Goal: Task Accomplishment & Management: Manage account settings

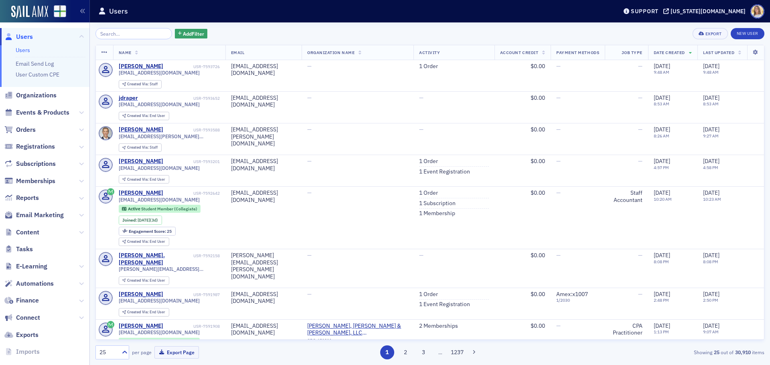
click at [28, 39] on span "Users" at bounding box center [24, 36] width 17 height 9
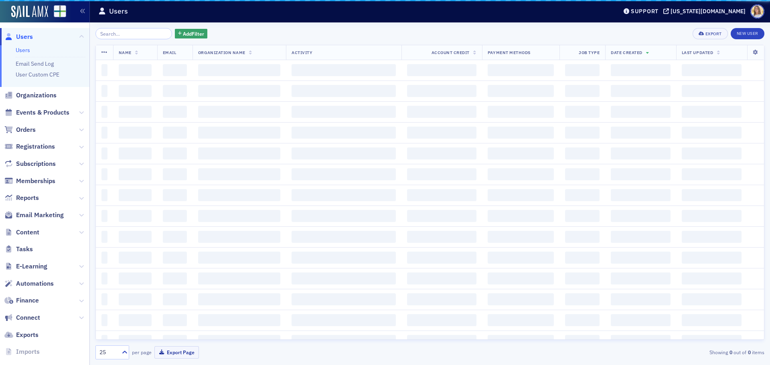
click at [134, 37] on input "search" at bounding box center [133, 33] width 77 height 11
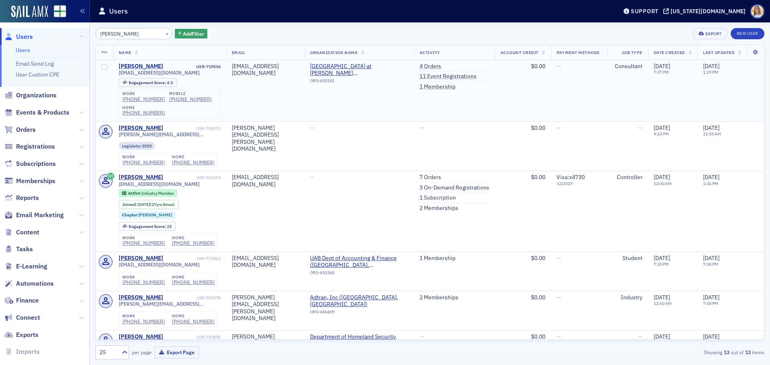
type input "[PERSON_NAME]"
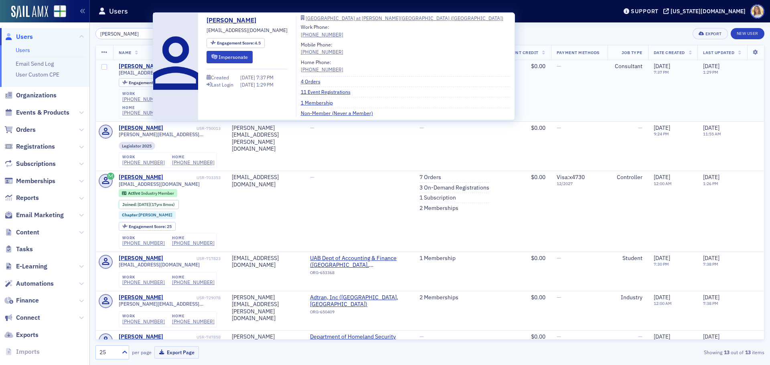
click at [146, 64] on div "[PERSON_NAME]" at bounding box center [141, 66] width 45 height 7
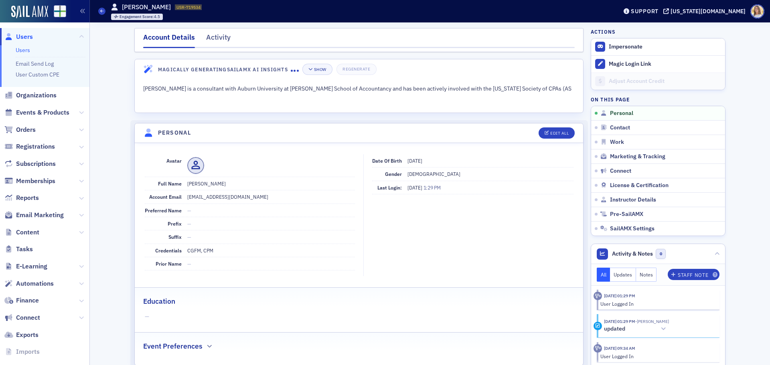
click at [557, 140] on header "Personal Edit All" at bounding box center [359, 134] width 448 height 20
click at [550, 132] on div "Edit All" at bounding box center [559, 133] width 18 height 4
select select "US"
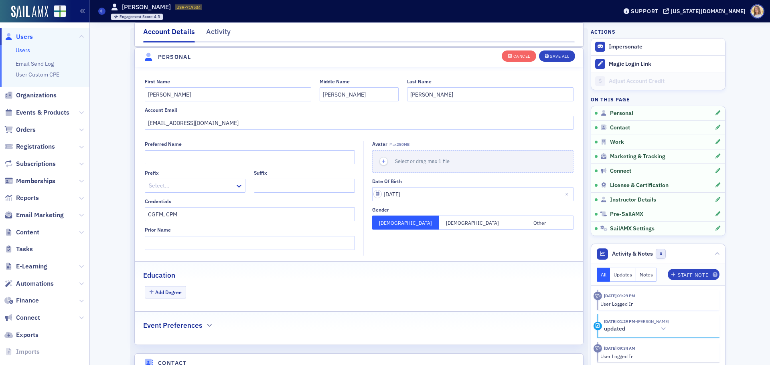
scroll to position [93, 0]
drag, startPoint x: 224, startPoint y: 121, endPoint x: 135, endPoint y: 119, distance: 89.5
click at [135, 119] on div "First Name [PERSON_NAME] Middle Name [PERSON_NAME] Last Name [PERSON_NAME] Acco…" at bounding box center [359, 104] width 448 height 52
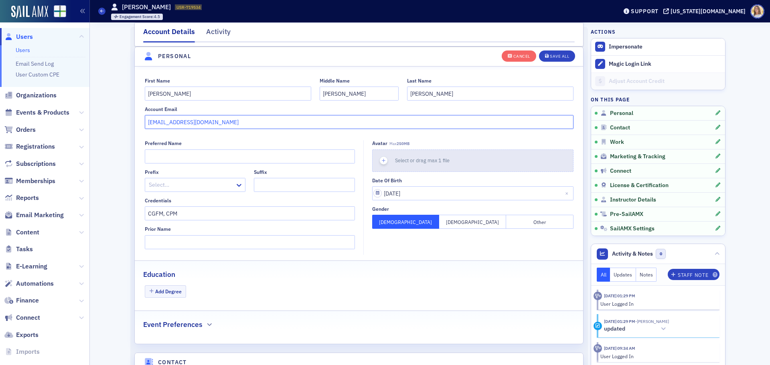
paste input "[EMAIL_ADDRESS][DOMAIN_NAME]"
type input "[EMAIL_ADDRESS][DOMAIN_NAME]"
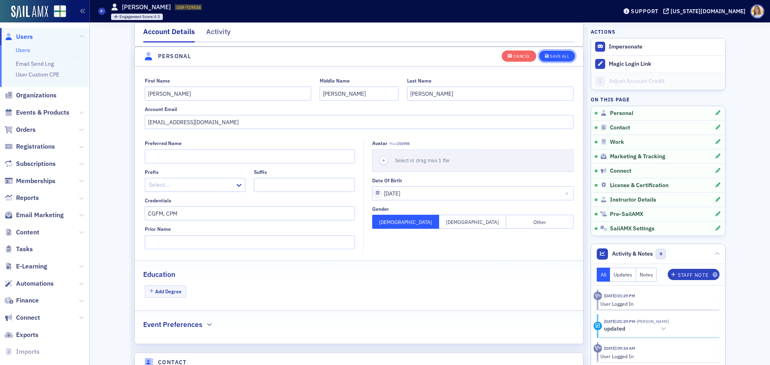
click at [552, 58] on div "Save All" at bounding box center [559, 56] width 19 height 4
click at [211, 34] on div "Activity" at bounding box center [218, 33] width 24 height 15
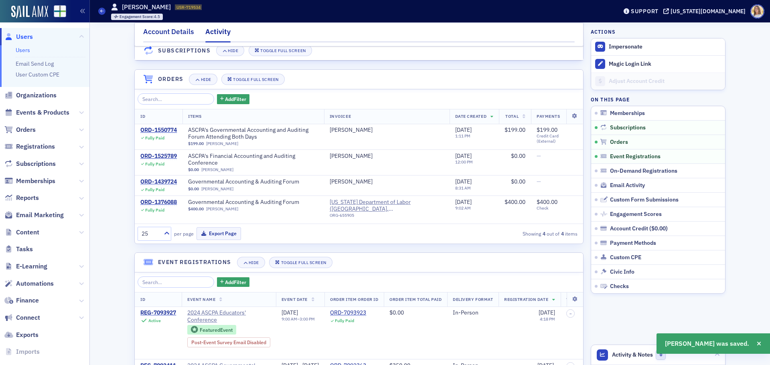
click at [179, 32] on div "Account Details" at bounding box center [168, 33] width 51 height 15
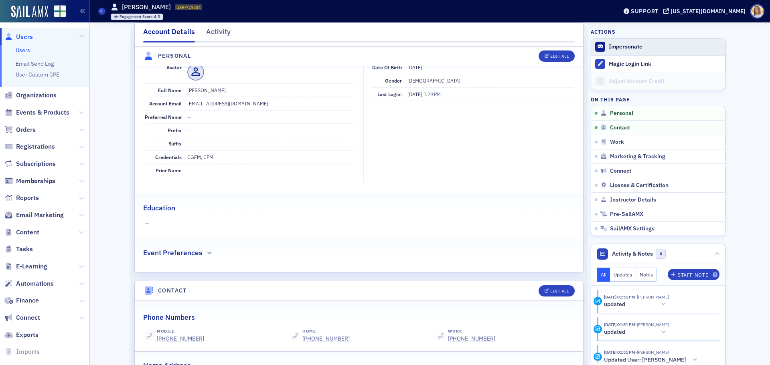
click at [628, 50] on button "Impersonate" at bounding box center [626, 46] width 34 height 7
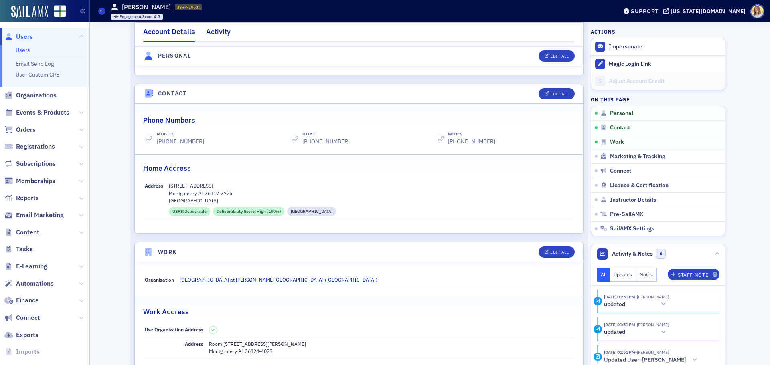
click at [217, 27] on div "Activity" at bounding box center [218, 33] width 24 height 15
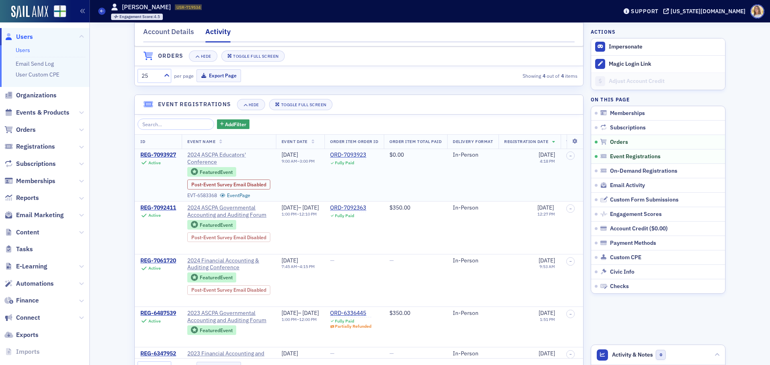
scroll to position [251, 0]
click at [166, 37] on div "Account Details" at bounding box center [168, 33] width 51 height 15
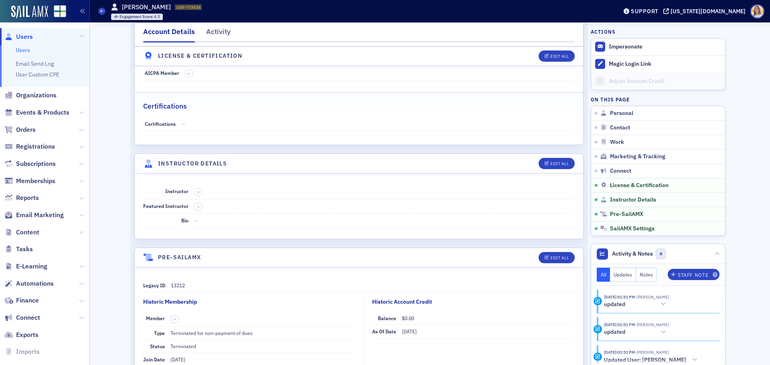
scroll to position [1399, 0]
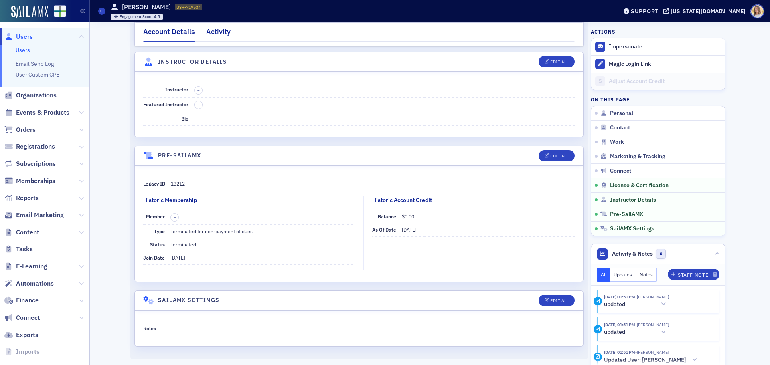
click at [215, 31] on div "Activity" at bounding box center [218, 33] width 24 height 15
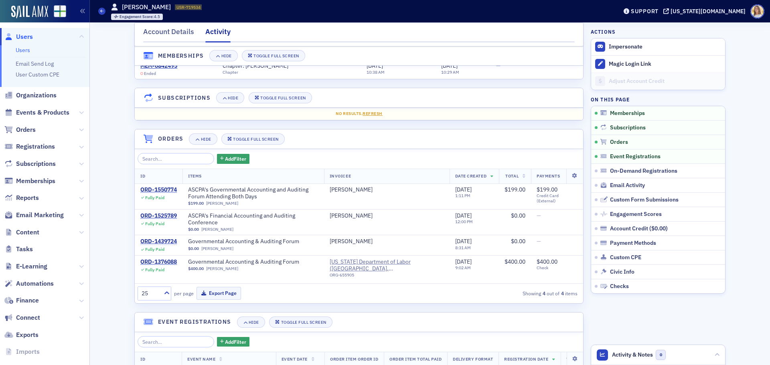
scroll to position [33, 0]
click at [34, 96] on span "Organizations" at bounding box center [36, 95] width 41 height 9
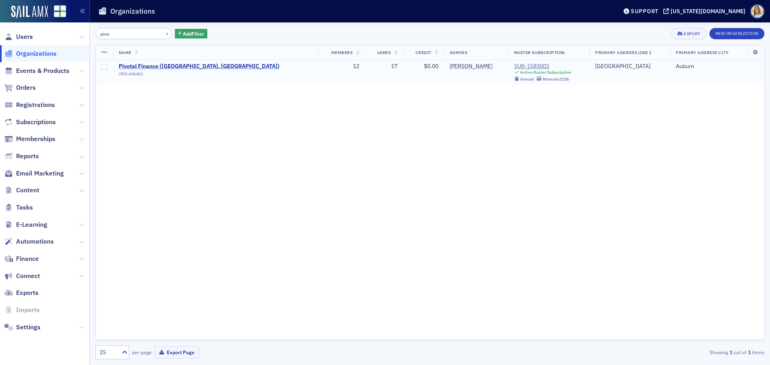
type input "pivo"
click at [177, 65] on span "Pivotal Finance ([GEOGRAPHIC_DATA], [GEOGRAPHIC_DATA])" at bounding box center [199, 66] width 161 height 7
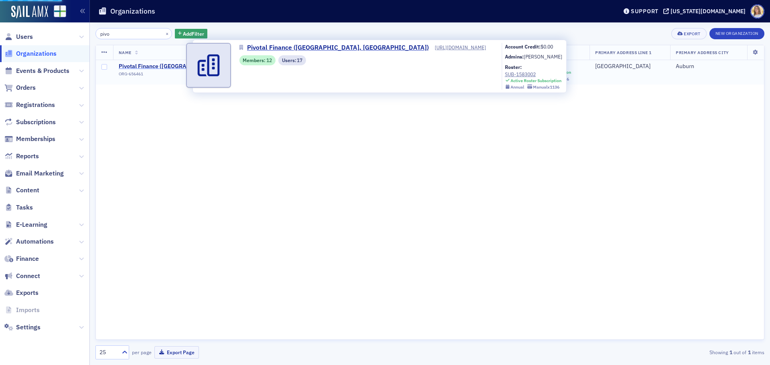
select select "US"
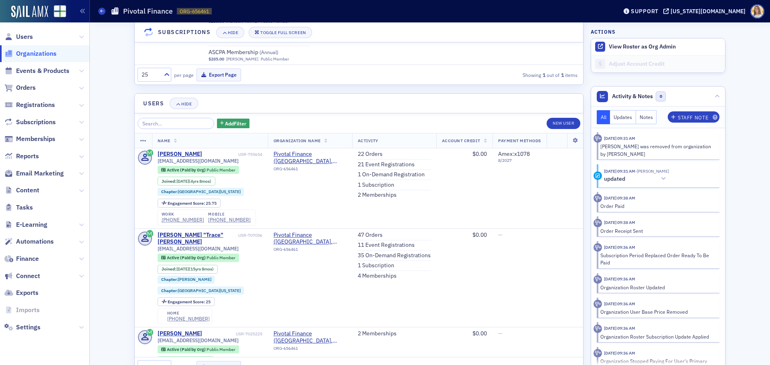
scroll to position [1180, 0]
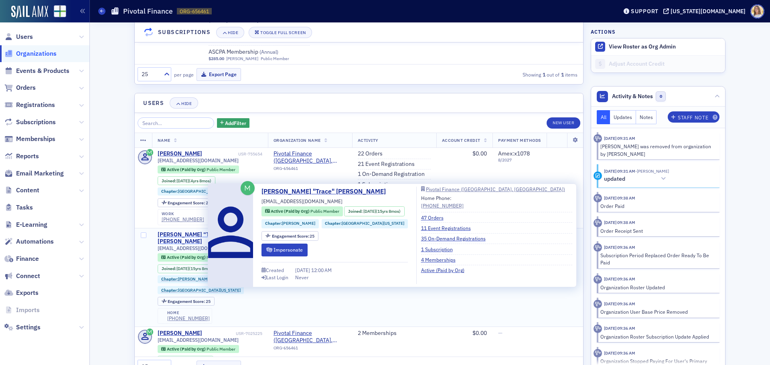
click at [194, 234] on div "[PERSON_NAME] "Trace" [PERSON_NAME]" at bounding box center [197, 238] width 79 height 14
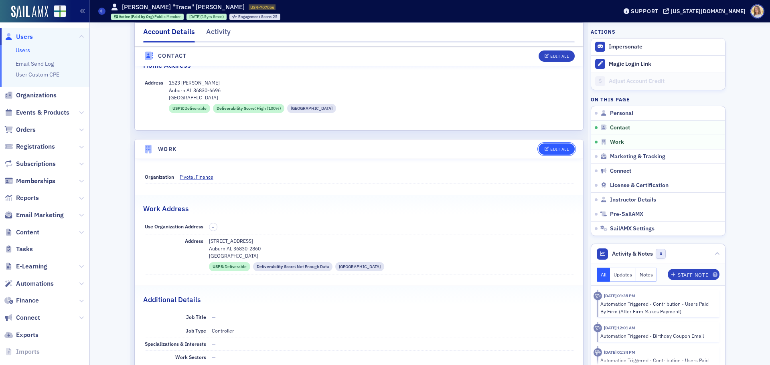
click at [561, 150] on div "Edit All" at bounding box center [559, 149] width 18 height 4
select select "US"
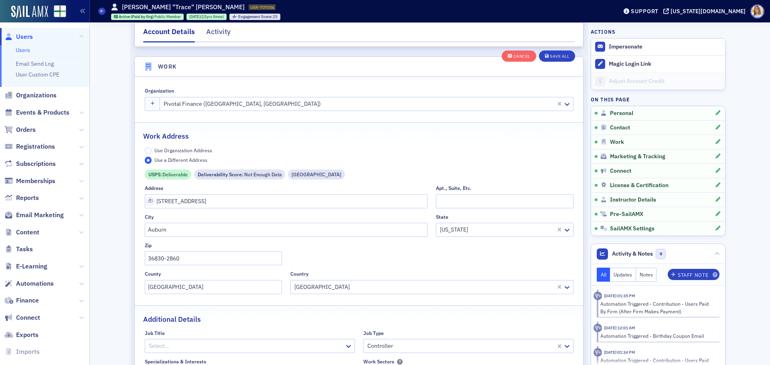
scroll to position [651, 0]
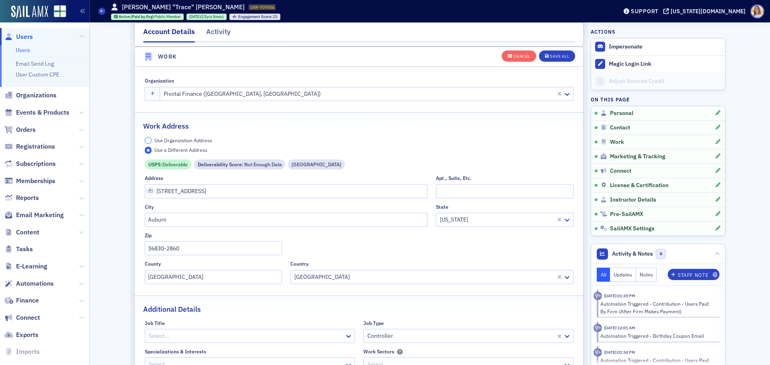
click at [145, 140] on input "Use Organization Address" at bounding box center [148, 140] width 7 height 7
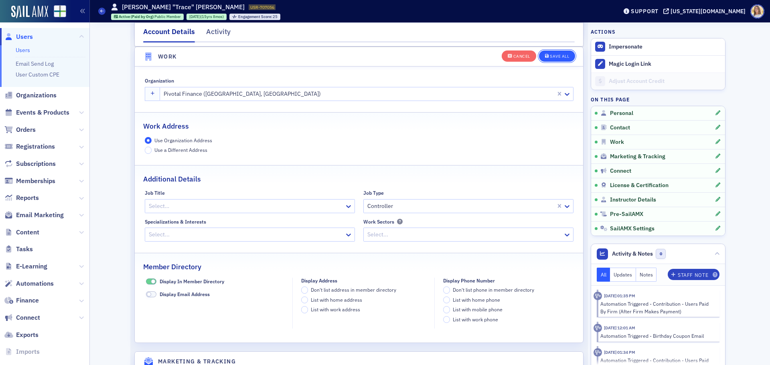
click at [555, 61] on button "Save All" at bounding box center [557, 55] width 36 height 11
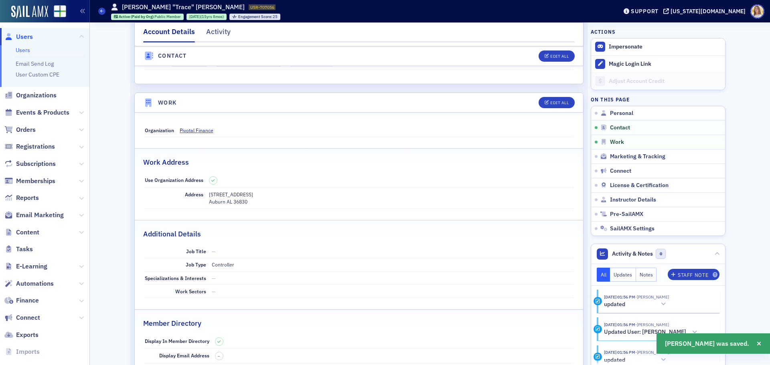
scroll to position [441, 0]
click at [103, 10] on icon at bounding box center [101, 11] width 3 height 4
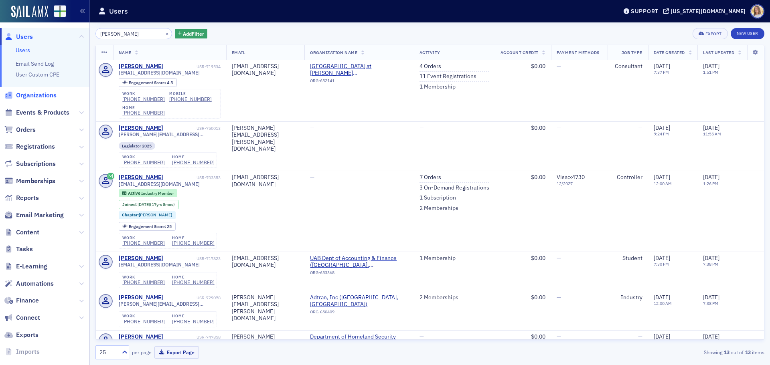
click at [39, 93] on span "Organizations" at bounding box center [36, 95] width 41 height 9
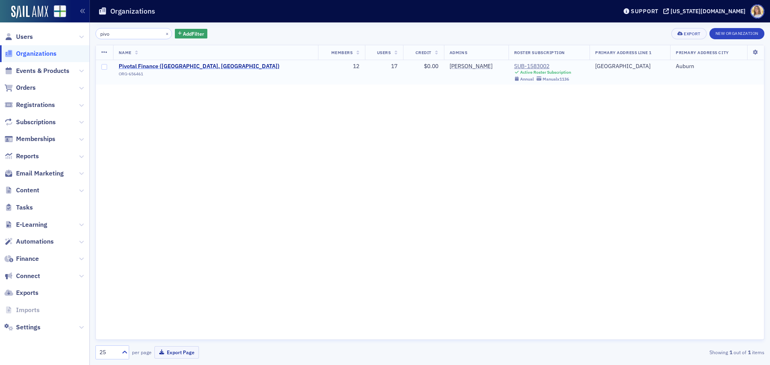
click at [157, 69] on span "Pivotal Finance ([GEOGRAPHIC_DATA], [GEOGRAPHIC_DATA])" at bounding box center [199, 66] width 161 height 7
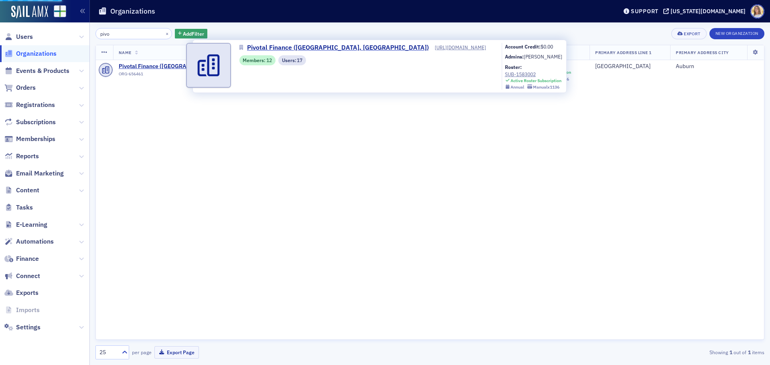
select select "US"
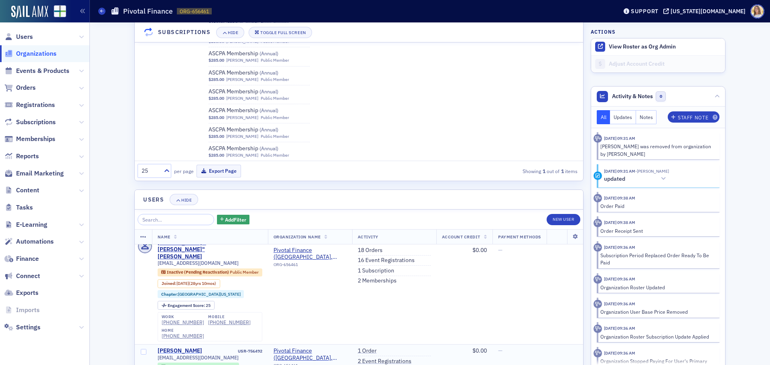
scroll to position [280, 0]
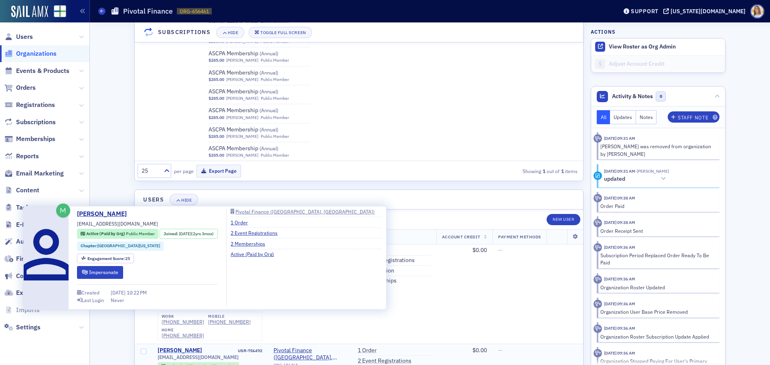
click at [170, 347] on div "[PERSON_NAME]" at bounding box center [180, 350] width 45 height 7
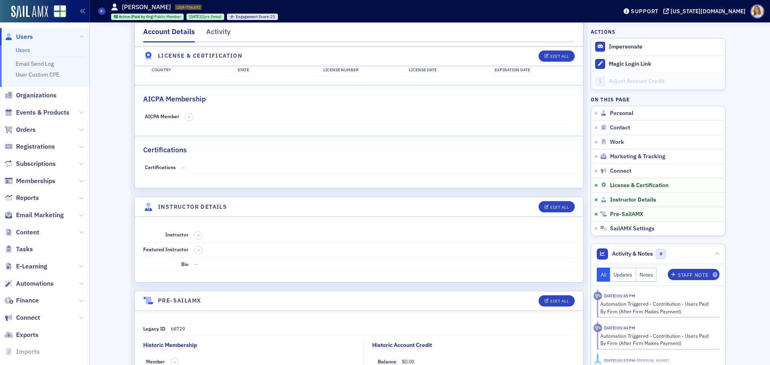
scroll to position [1397, 0]
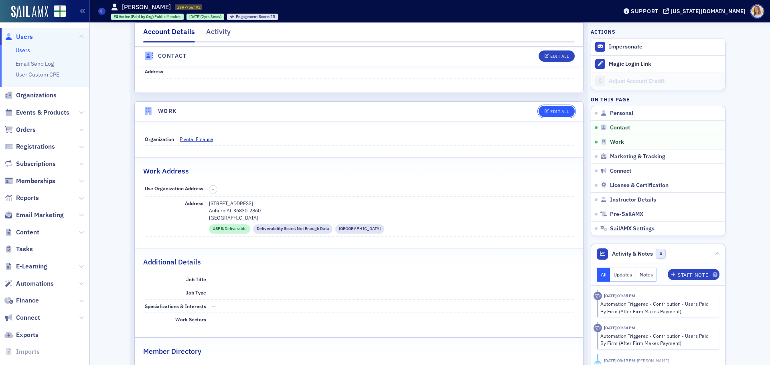
click at [565, 111] on div "Edit All" at bounding box center [559, 112] width 18 height 4
select select "US"
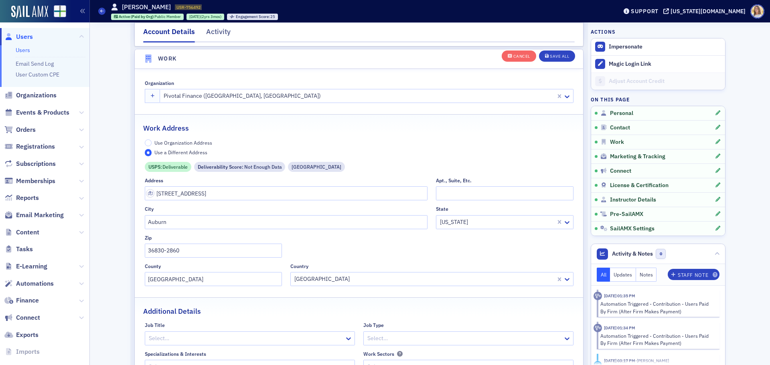
scroll to position [635, 0]
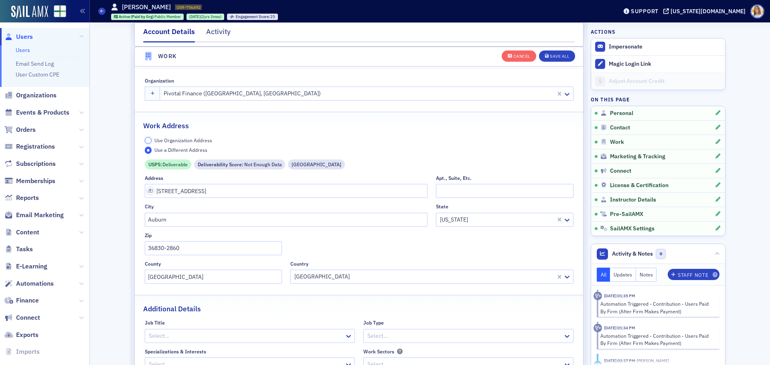
click at [147, 139] on input "Use Organization Address" at bounding box center [148, 140] width 7 height 7
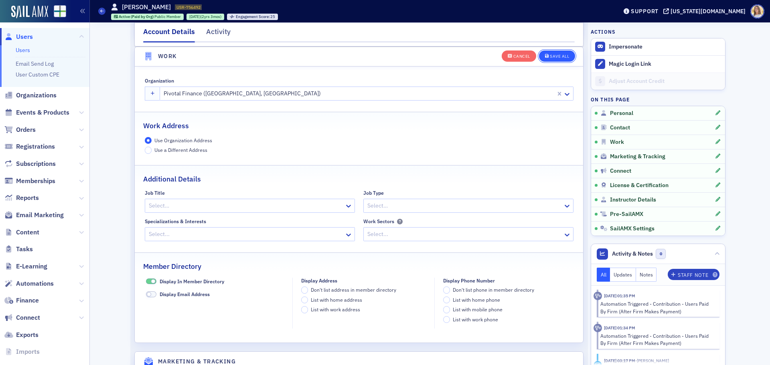
click at [548, 60] on button "Save All" at bounding box center [557, 55] width 36 height 11
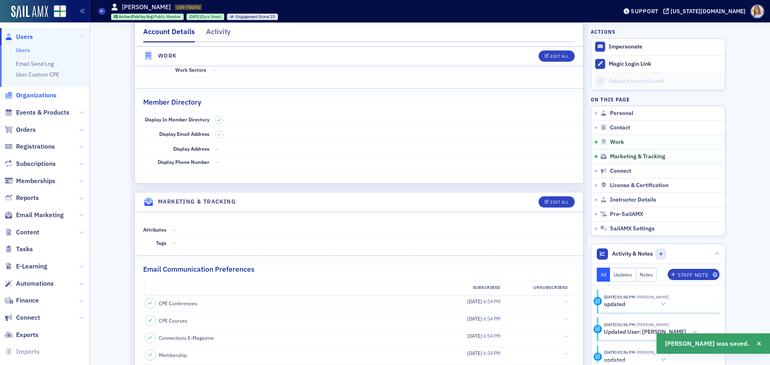
click at [47, 97] on span "Organizations" at bounding box center [36, 95] width 41 height 9
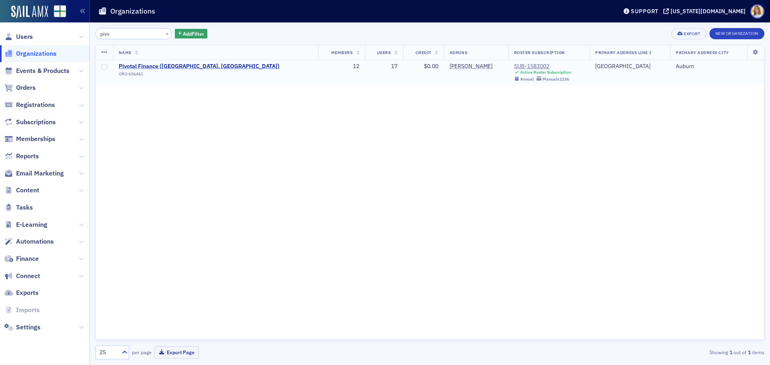
click at [156, 67] on span "Pivotal Finance ([GEOGRAPHIC_DATA], [GEOGRAPHIC_DATA])" at bounding box center [199, 66] width 161 height 7
select select "US"
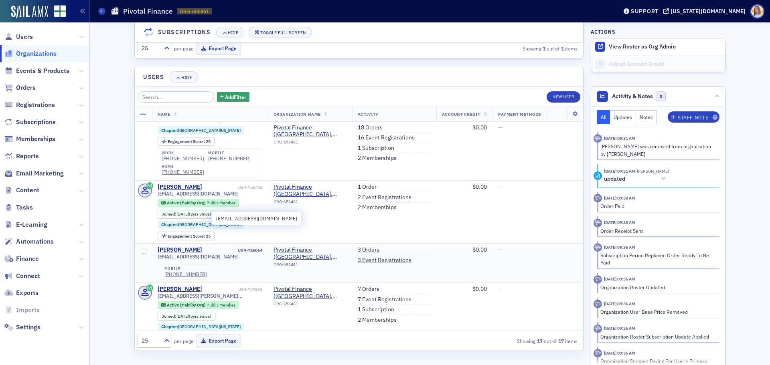
scroll to position [321, 0]
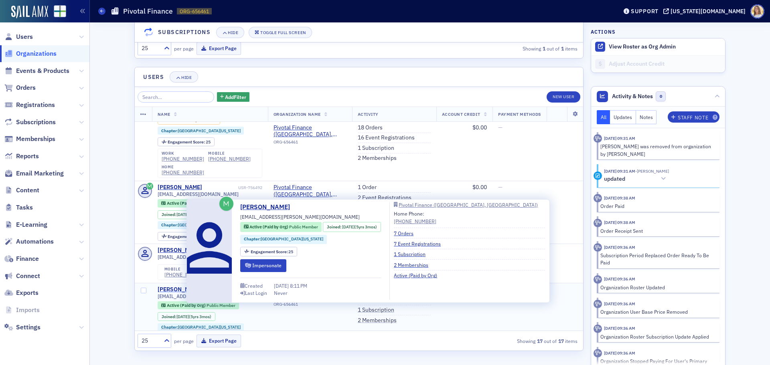
click at [174, 286] on div "[PERSON_NAME]" at bounding box center [180, 289] width 45 height 7
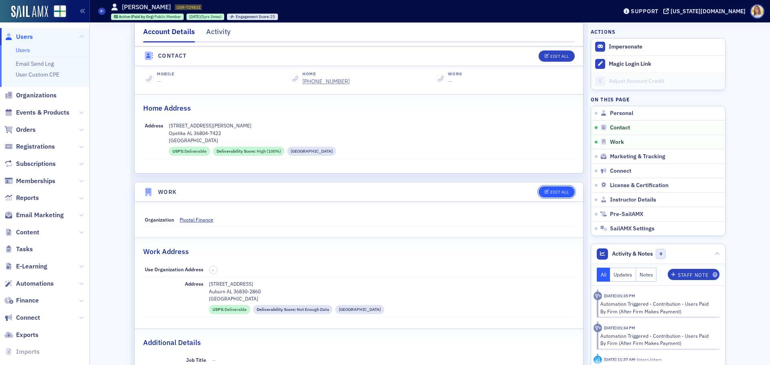
click at [563, 193] on div "Edit All" at bounding box center [559, 192] width 18 height 4
select select "US"
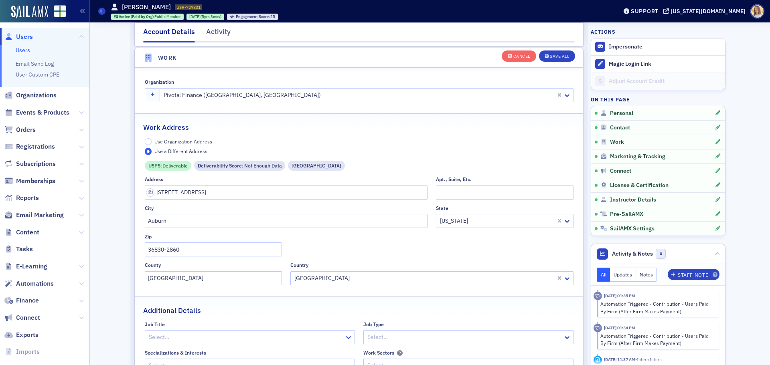
scroll to position [651, 0]
click at [148, 140] on input "Use Organization Address" at bounding box center [148, 140] width 7 height 7
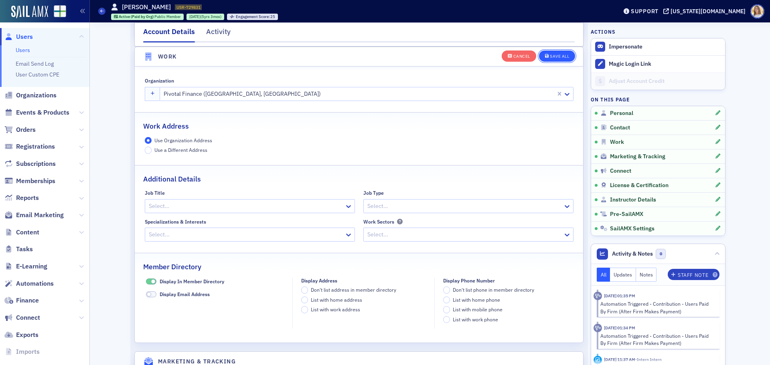
click at [562, 58] on div "Save All" at bounding box center [559, 56] width 19 height 4
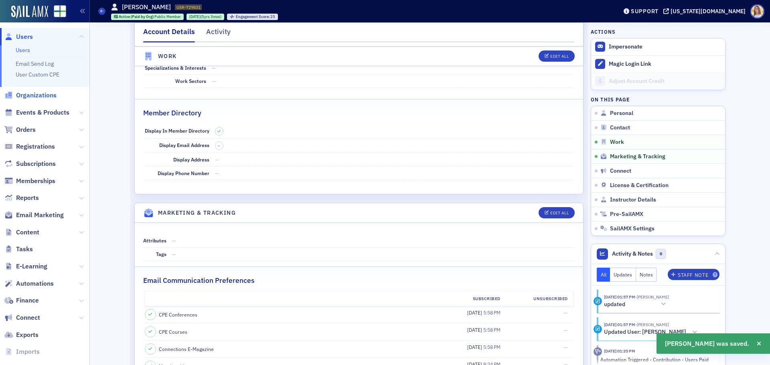
click at [47, 95] on span "Organizations" at bounding box center [36, 95] width 41 height 9
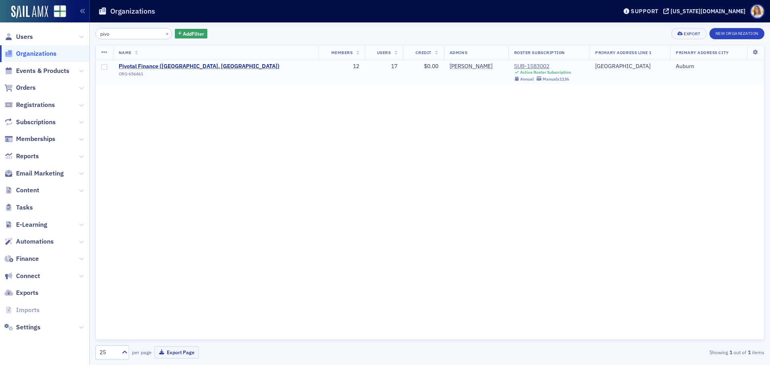
click at [155, 68] on span "Pivotal Finance ([GEOGRAPHIC_DATA], [GEOGRAPHIC_DATA])" at bounding box center [199, 66] width 161 height 7
select select "US"
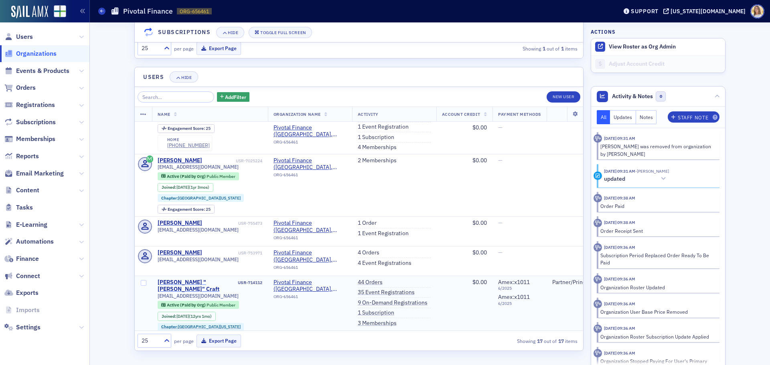
scroll to position [623, 0]
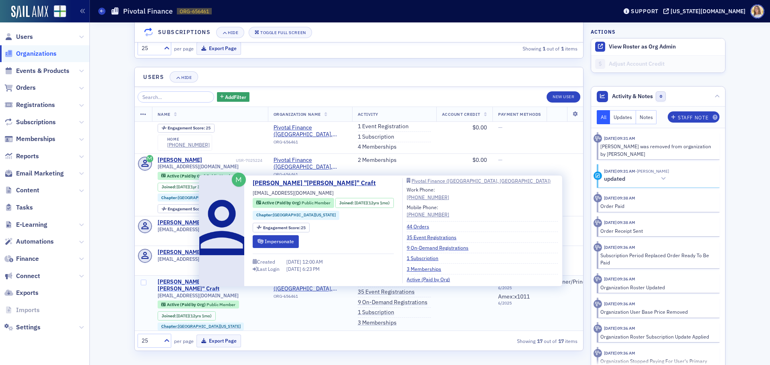
click at [184, 279] on div "[PERSON_NAME] "[PERSON_NAME]" Craft" at bounding box center [197, 286] width 79 height 14
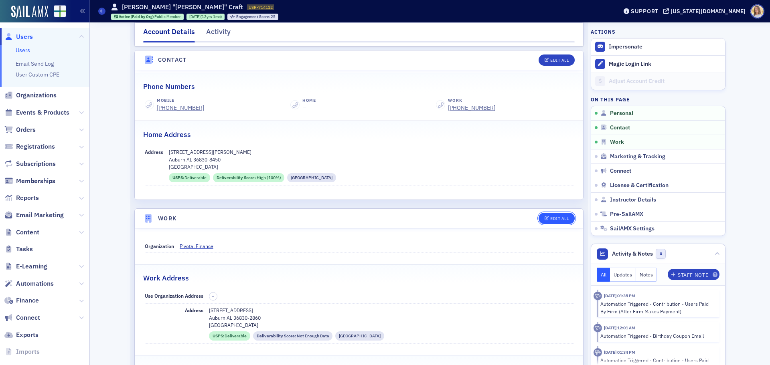
click at [565, 217] on div "Edit All" at bounding box center [559, 219] width 18 height 4
select select "US"
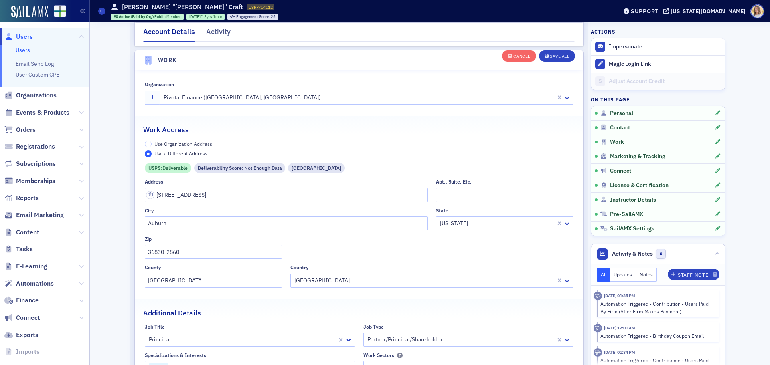
scroll to position [651, 0]
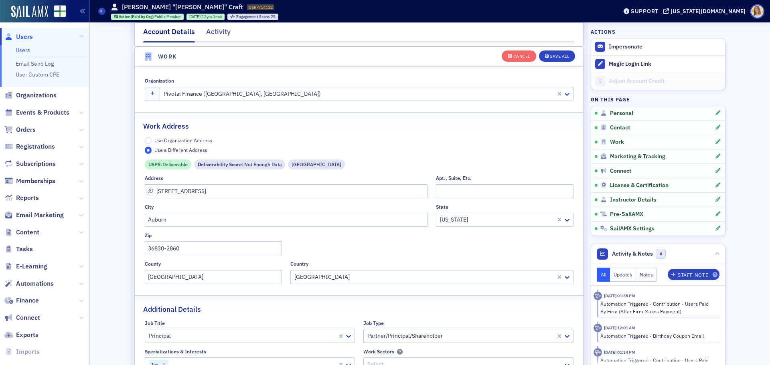
click at [149, 140] on label "Use Organization Address" at bounding box center [179, 140] width 68 height 7
click at [149, 140] on input "Use Organization Address" at bounding box center [148, 140] width 7 height 7
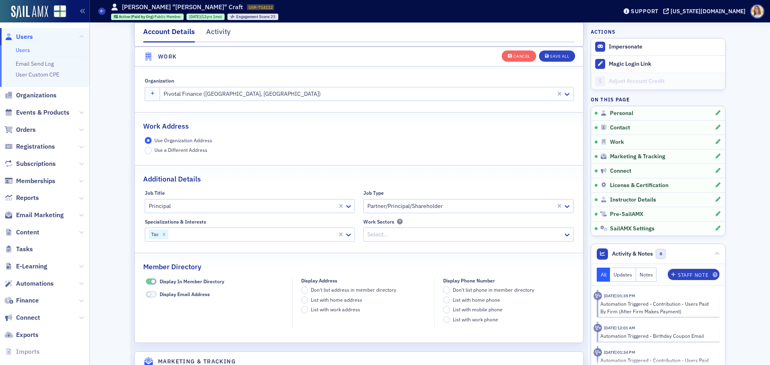
click at [555, 50] on div "Cancel Save All" at bounding box center [539, 55] width 74 height 17
click at [557, 53] on button "Save All" at bounding box center [557, 55] width 36 height 11
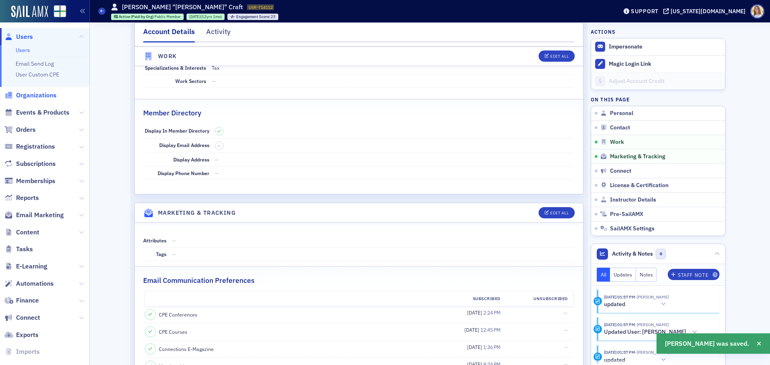
click at [45, 96] on span "Organizations" at bounding box center [36, 95] width 41 height 9
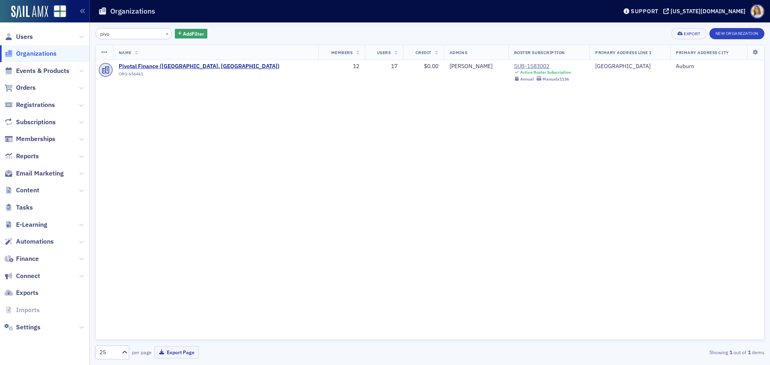
drag, startPoint x: 165, startPoint y: 65, endPoint x: 327, endPoint y: 112, distance: 168.3
click at [166, 65] on span "Pivotal Finance ([GEOGRAPHIC_DATA], [GEOGRAPHIC_DATA])" at bounding box center [199, 66] width 161 height 7
select select "US"
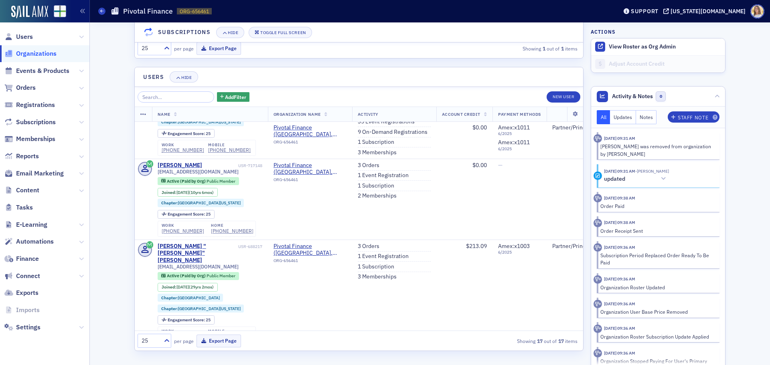
scroll to position [828, 0]
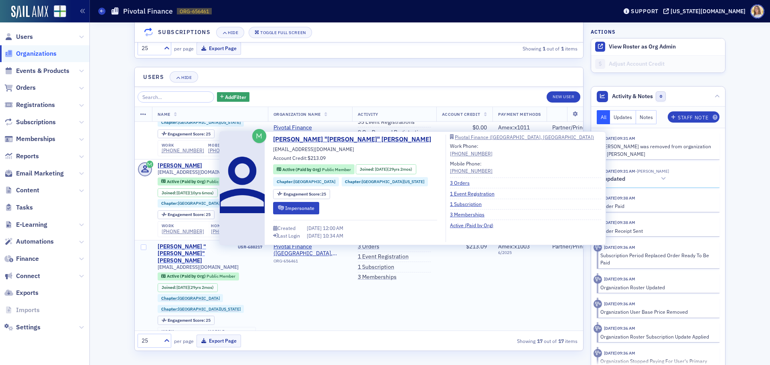
click at [193, 243] on div "[PERSON_NAME] "[PERSON_NAME]" [PERSON_NAME]" at bounding box center [197, 253] width 79 height 21
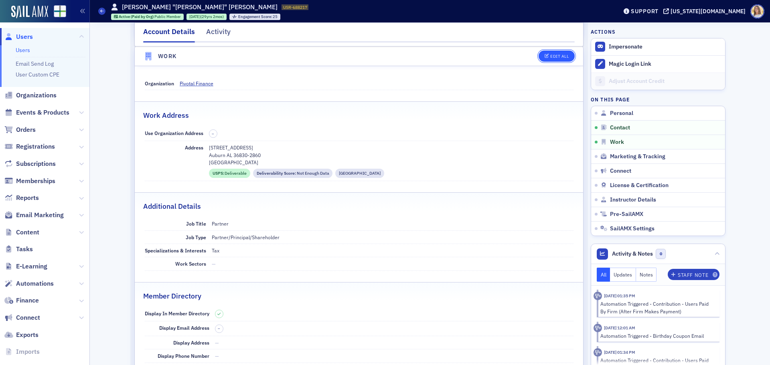
click at [557, 56] on div "Edit All" at bounding box center [559, 56] width 18 height 4
select select "US"
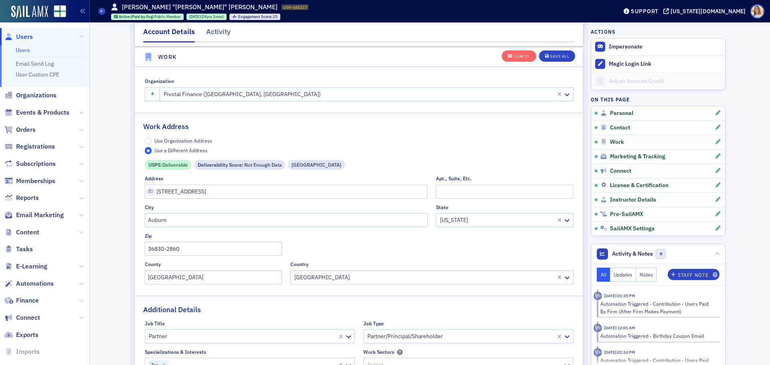
scroll to position [650, 0]
click at [146, 139] on input "Use Organization Address" at bounding box center [148, 141] width 7 height 7
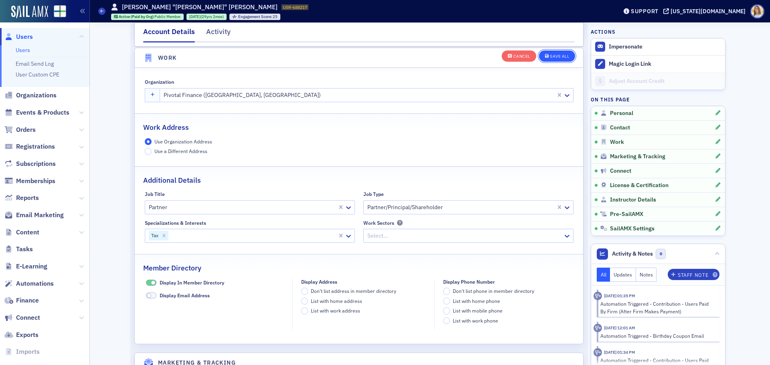
click at [568, 54] on button "Save All" at bounding box center [557, 55] width 36 height 11
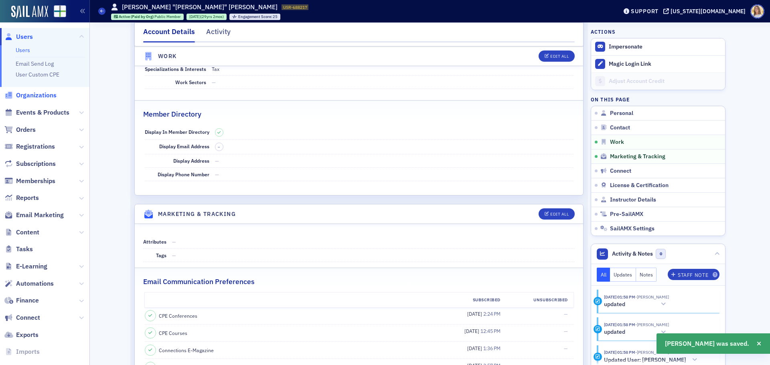
click at [44, 95] on span "Organizations" at bounding box center [36, 95] width 41 height 9
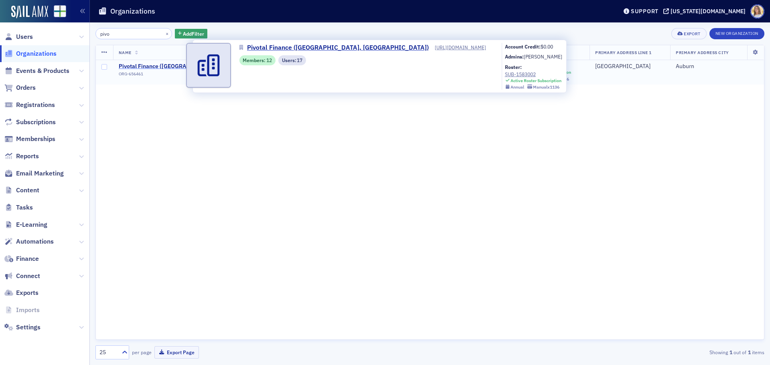
click at [152, 66] on span "Pivotal Finance ([GEOGRAPHIC_DATA], [GEOGRAPHIC_DATA])" at bounding box center [199, 66] width 161 height 7
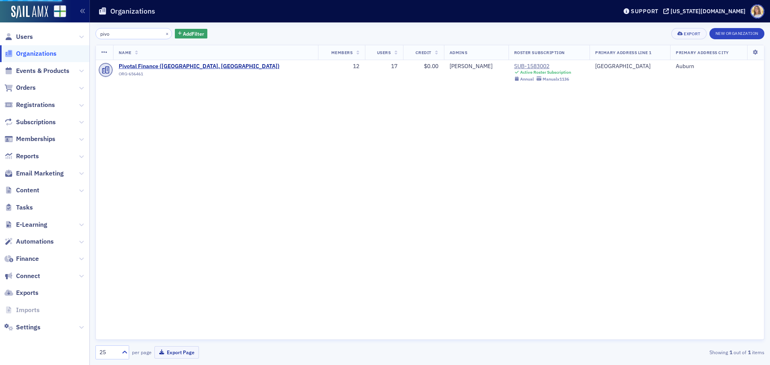
select select "US"
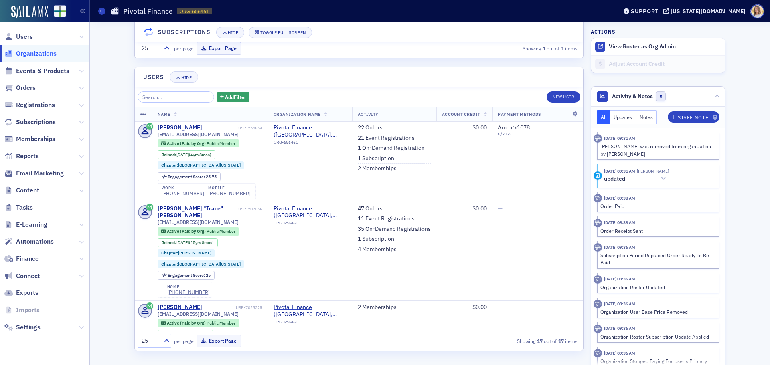
scroll to position [907, 0]
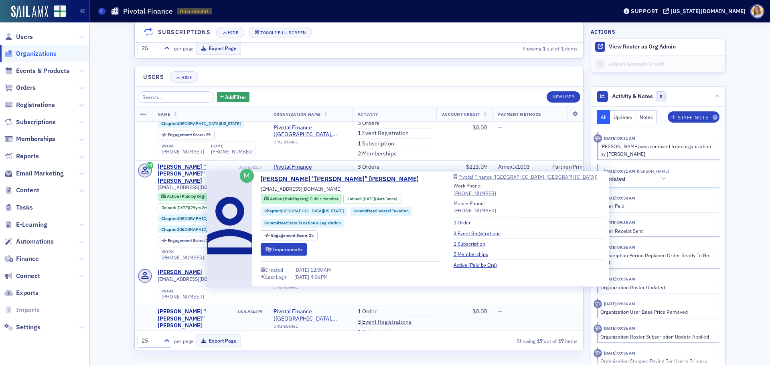
click at [186, 308] on div "[PERSON_NAME] "[PERSON_NAME]" [PERSON_NAME]" at bounding box center [197, 318] width 79 height 21
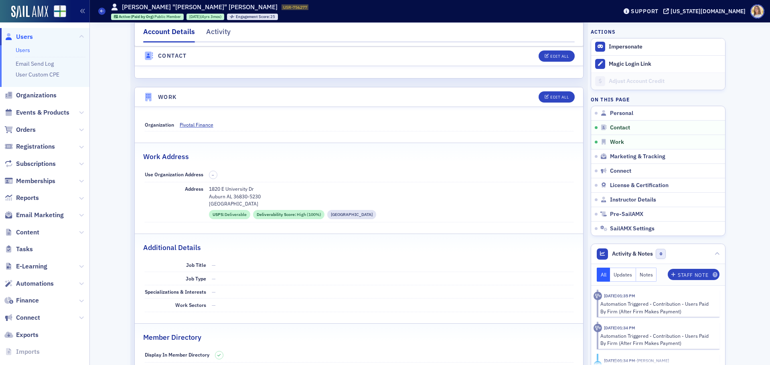
scroll to position [445, 0]
click at [554, 97] on div "Edit All" at bounding box center [559, 98] width 18 height 4
select select "US"
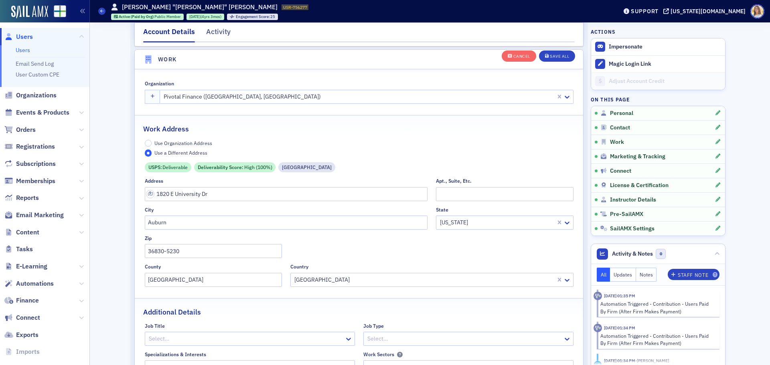
scroll to position [651, 0]
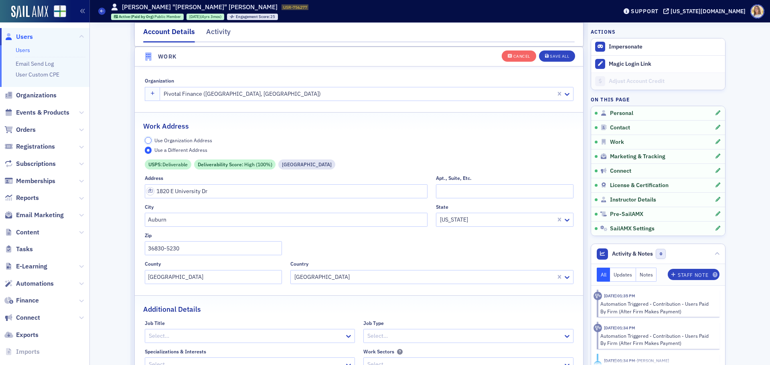
click at [148, 139] on input "Use Organization Address" at bounding box center [148, 140] width 7 height 7
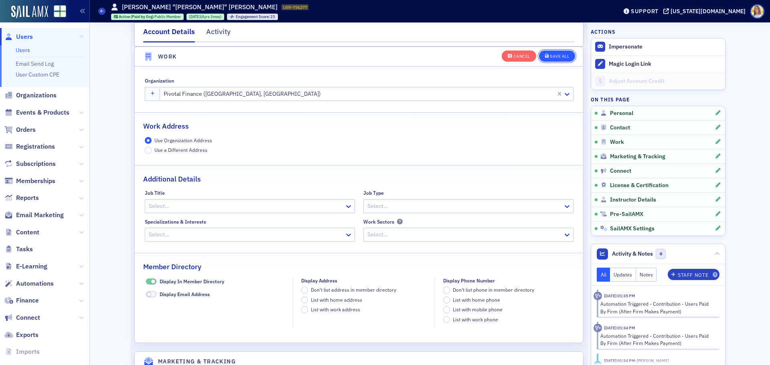
click at [555, 51] on button "Save All" at bounding box center [557, 55] width 36 height 11
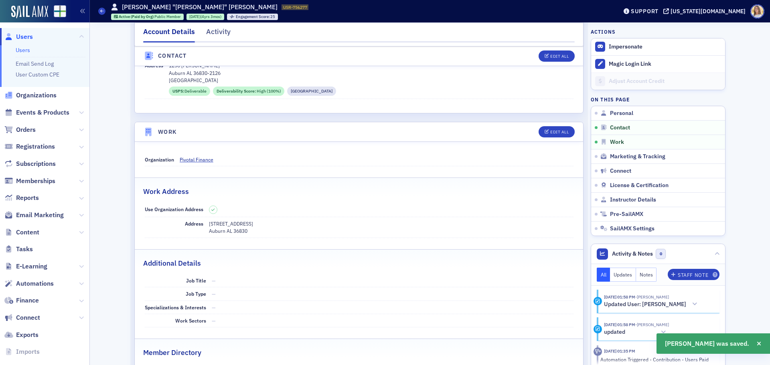
scroll to position [411, 0]
click at [49, 95] on span "Organizations" at bounding box center [36, 95] width 41 height 9
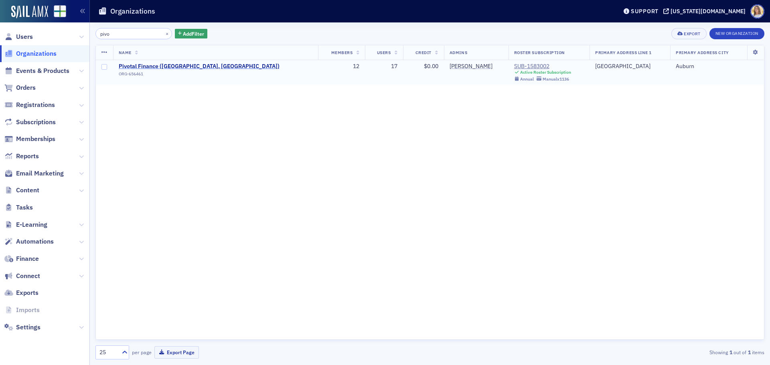
click at [130, 67] on span "Pivotal Finance ([GEOGRAPHIC_DATA], [GEOGRAPHIC_DATA])" at bounding box center [199, 66] width 161 height 7
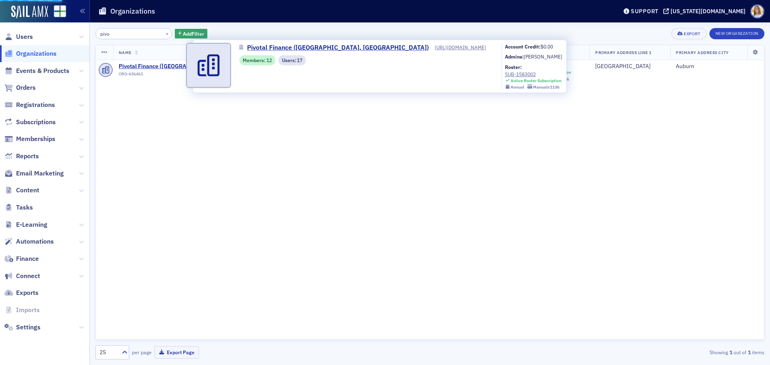
select select "US"
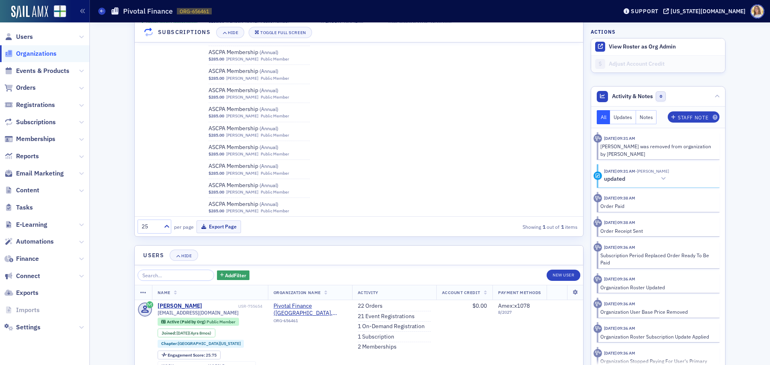
scroll to position [1207, 0]
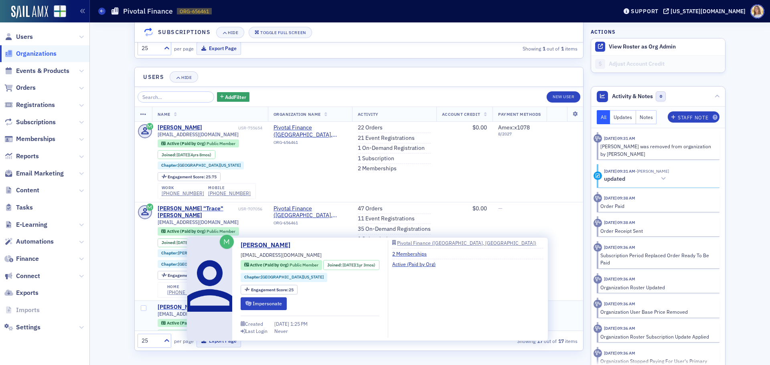
click at [177, 304] on div "[PERSON_NAME]" at bounding box center [180, 307] width 45 height 7
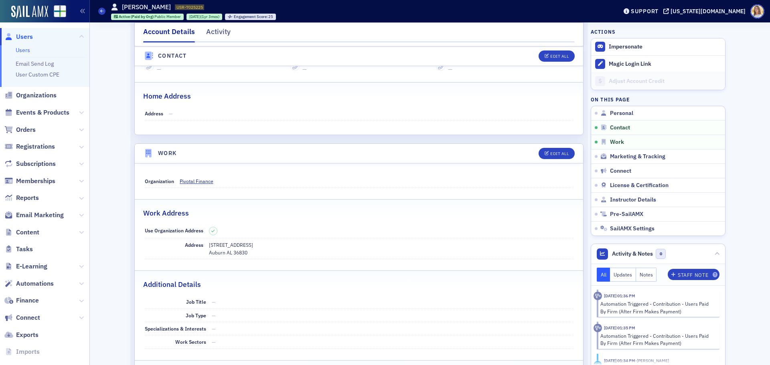
scroll to position [363, 0]
click at [35, 94] on span "Organizations" at bounding box center [36, 95] width 41 height 9
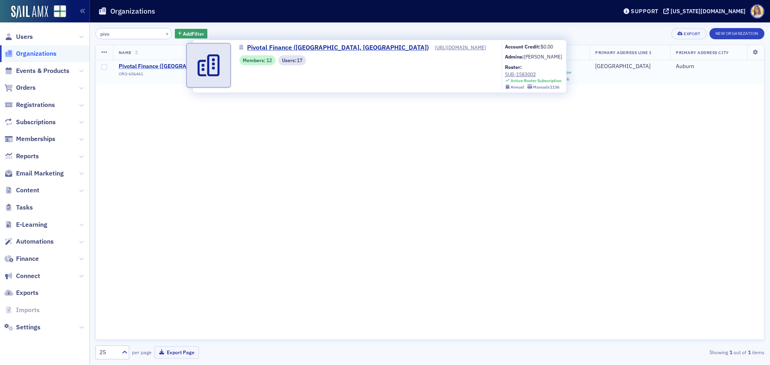
click at [131, 64] on span "Pivotal Finance ([GEOGRAPHIC_DATA], [GEOGRAPHIC_DATA])" at bounding box center [199, 66] width 161 height 7
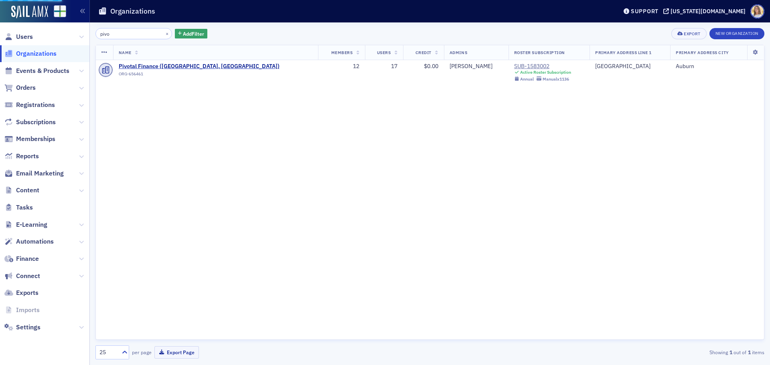
select select "US"
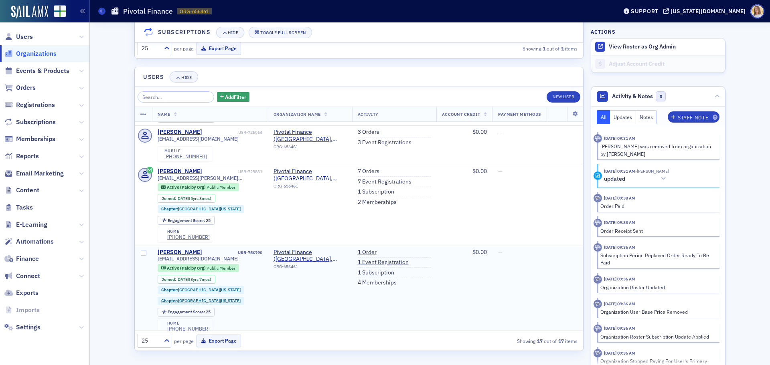
scroll to position [440, 0]
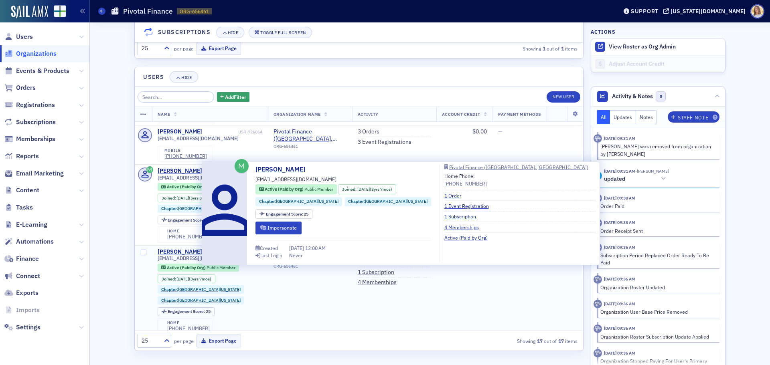
click at [178, 249] on div "[PERSON_NAME]" at bounding box center [180, 252] width 45 height 7
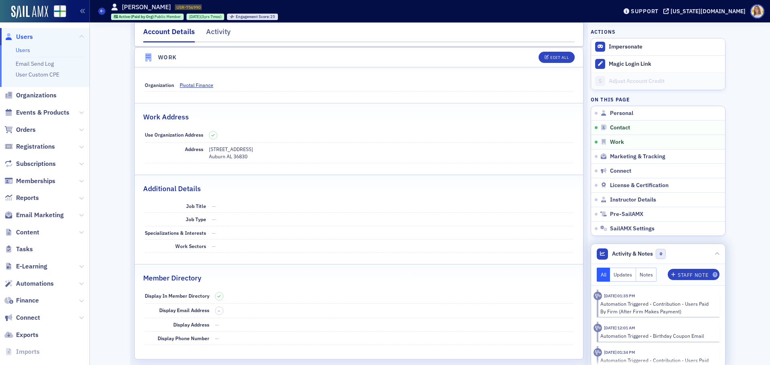
scroll to position [485, 0]
click at [42, 93] on span "Organizations" at bounding box center [36, 95] width 41 height 9
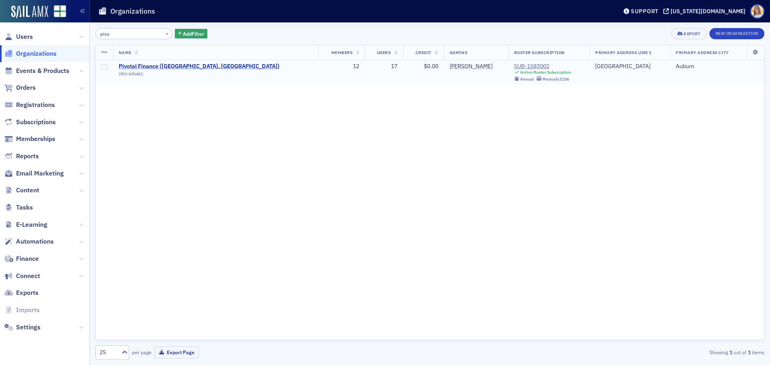
click at [137, 63] on span "Pivotal Finance ([GEOGRAPHIC_DATA], [GEOGRAPHIC_DATA])" at bounding box center [199, 66] width 161 height 7
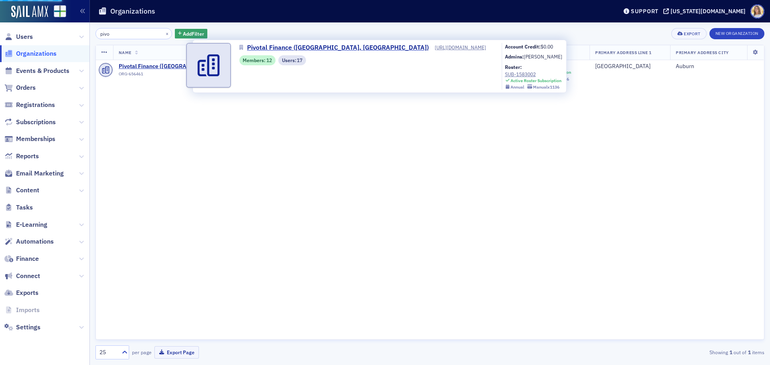
select select "US"
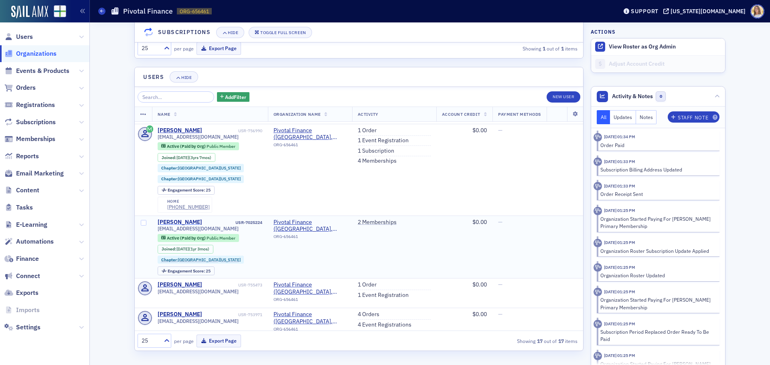
scroll to position [562, 0]
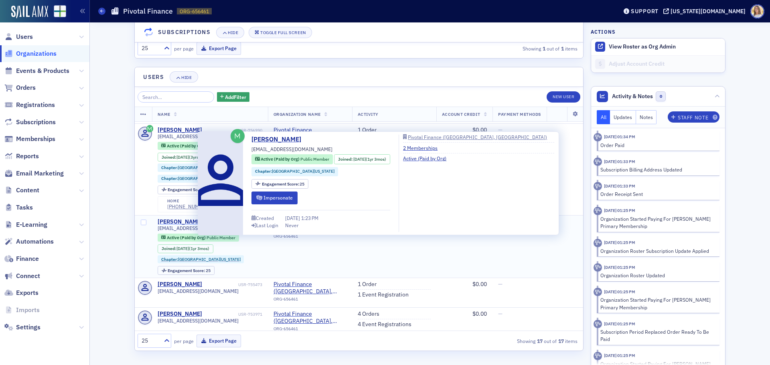
click at [181, 219] on div "[PERSON_NAME]" at bounding box center [180, 222] width 45 height 7
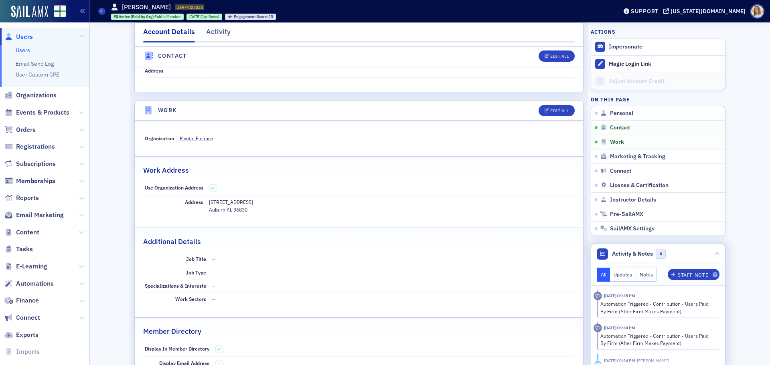
scroll to position [405, 0]
click at [38, 95] on span "Organizations" at bounding box center [36, 95] width 41 height 9
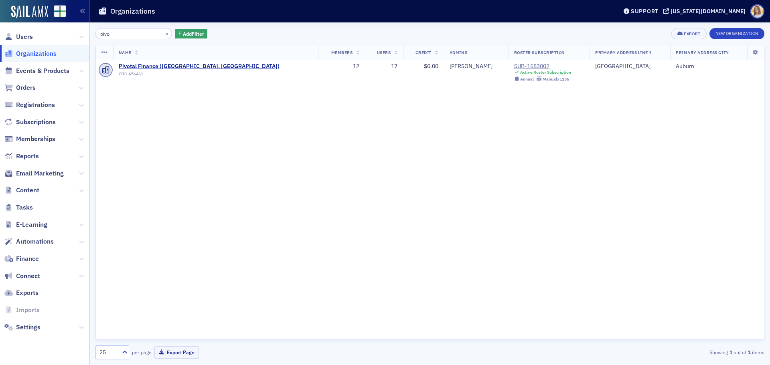
drag, startPoint x: 117, startPoint y: 31, endPoint x: 47, endPoint y: 28, distance: 69.9
click at [63, 27] on div "Users Organizations Events & Products Orders Registrations Subscriptions Member…" at bounding box center [385, 182] width 770 height 365
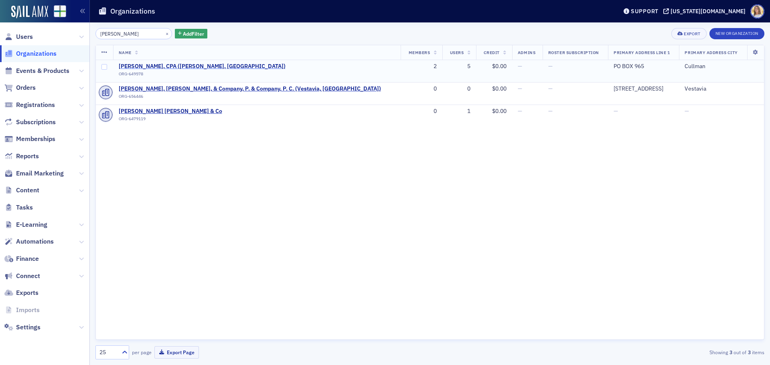
type input "[PERSON_NAME]"
click at [178, 67] on span "[PERSON_NAME], CPA ([PERSON_NAME], [GEOGRAPHIC_DATA])" at bounding box center [202, 66] width 167 height 7
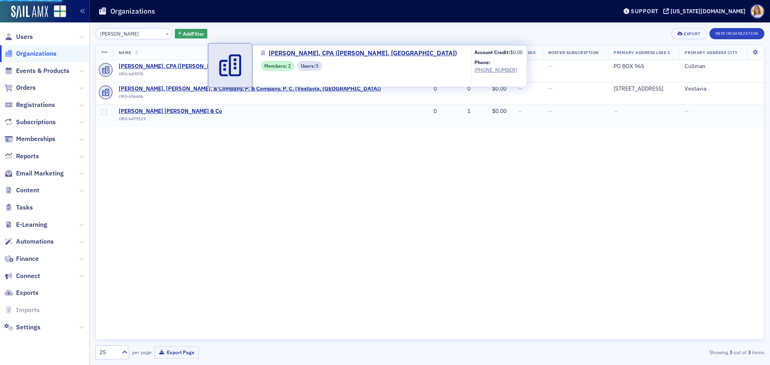
select select "US"
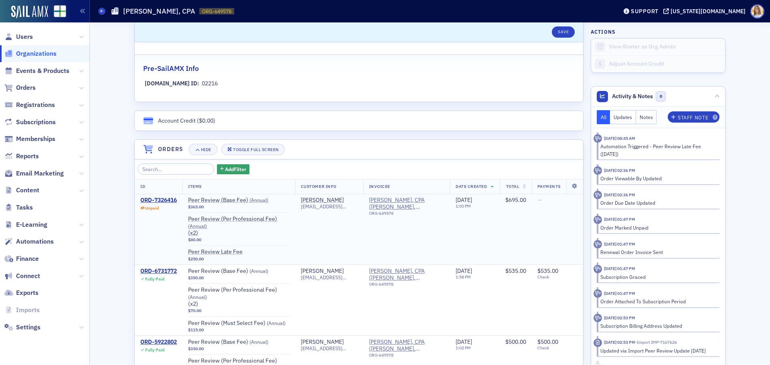
scroll to position [441, 0]
click at [170, 202] on div "ORD-7326416" at bounding box center [158, 200] width 37 height 7
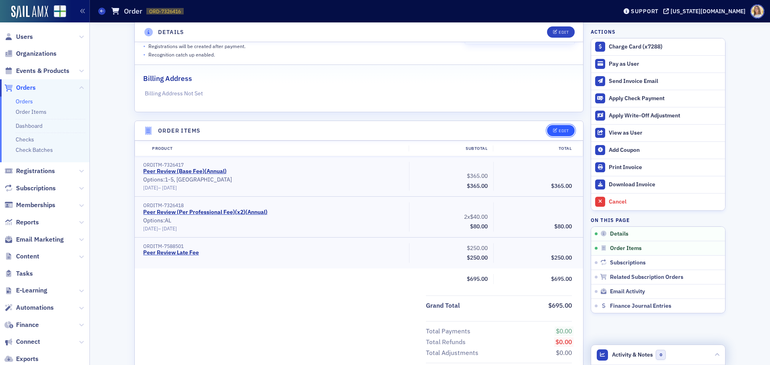
click at [558, 126] on button "Edit" at bounding box center [561, 130] width 28 height 11
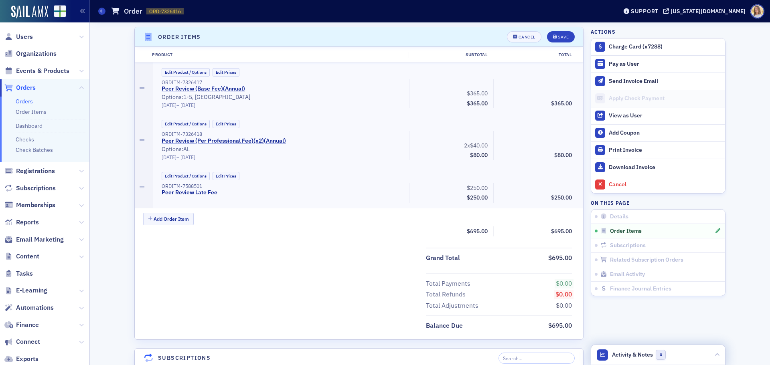
scroll to position [255, 0]
click at [182, 175] on button "Edit Product / Options" at bounding box center [186, 176] width 48 height 8
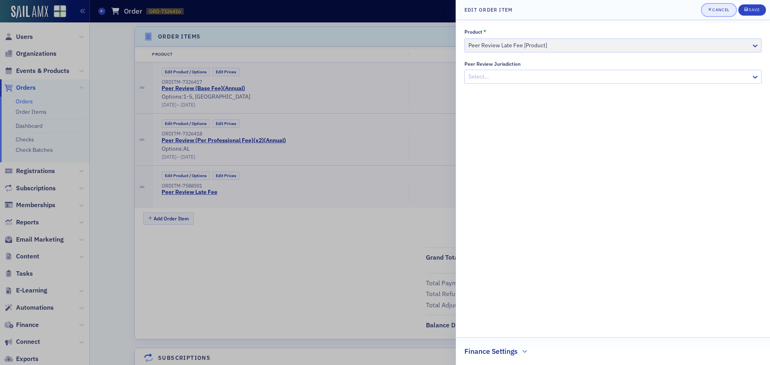
click at [717, 11] on div "Cancel" at bounding box center [720, 10] width 17 height 4
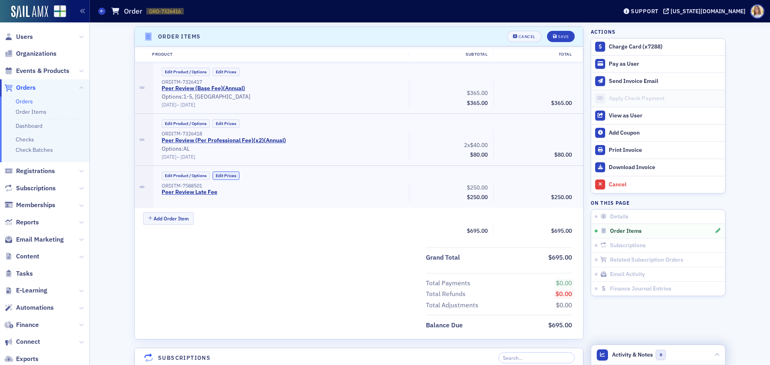
click at [234, 176] on button "Edit Prices" at bounding box center [226, 176] width 27 height 8
drag, startPoint x: 548, startPoint y: 189, endPoint x: 584, endPoint y: 181, distance: 37.4
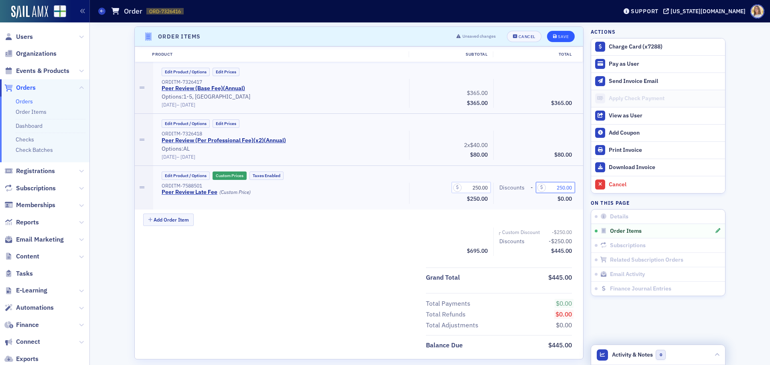
type input "250.00"
click at [564, 35] on div "Save" at bounding box center [563, 36] width 11 height 4
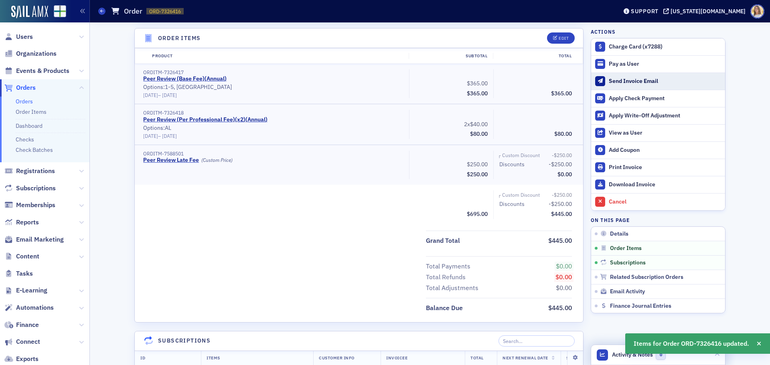
scroll to position [0, 0]
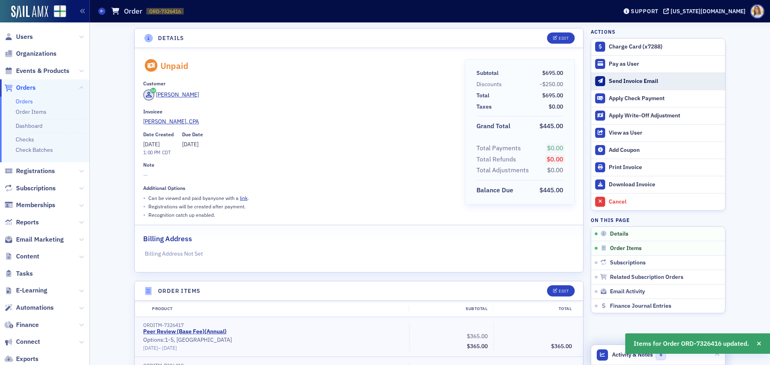
click at [641, 81] on div "Send Invoice Email" at bounding box center [665, 81] width 112 height 7
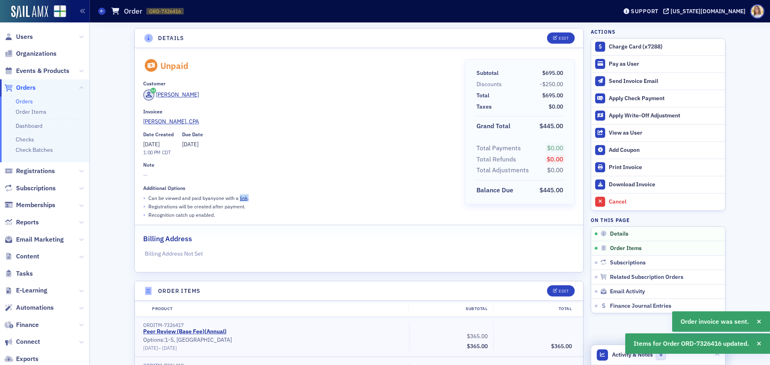
drag, startPoint x: 260, startPoint y: 199, endPoint x: 237, endPoint y: 198, distance: 23.7
click at [237, 198] on div "• Can be viewed and paid by anyone with a link ." at bounding box center [298, 198] width 310 height 8
copy p "link ."
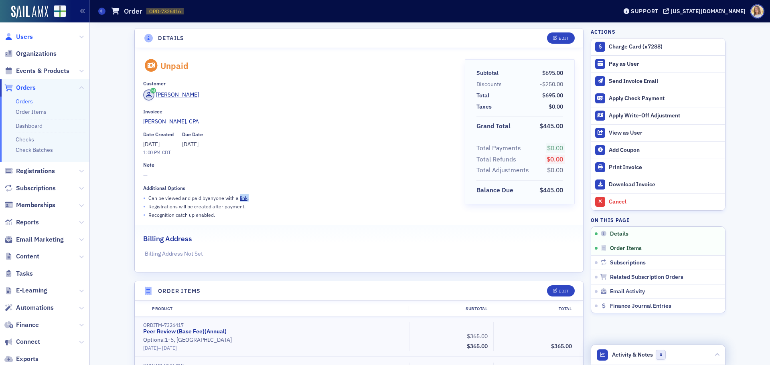
click at [26, 40] on span "Users" at bounding box center [24, 36] width 17 height 9
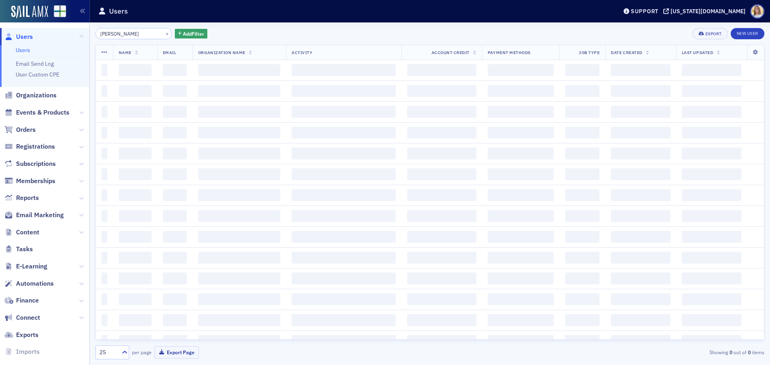
drag, startPoint x: 137, startPoint y: 35, endPoint x: 70, endPoint y: 43, distance: 67.0
click at [83, 36] on div "Users Users Email Send Log User Custom CPE Organizations Events & Products Orde…" at bounding box center [385, 182] width 770 height 365
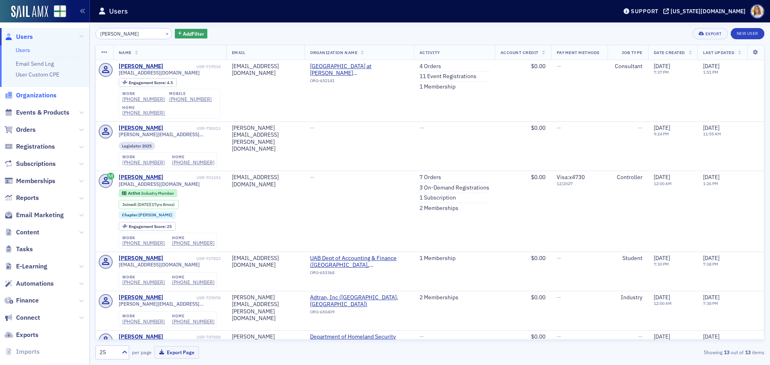
click at [36, 95] on span "Organizations" at bounding box center [36, 95] width 41 height 9
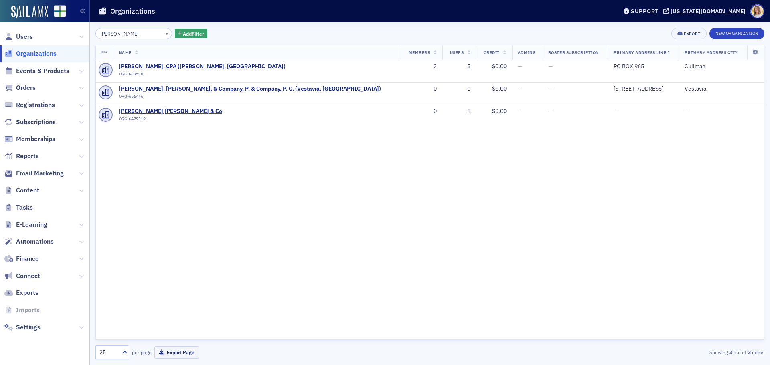
drag, startPoint x: 110, startPoint y: 32, endPoint x: 120, endPoint y: 30, distance: 9.8
click at [81, 32] on div "Users Organizations Events & Products Orders Registrations Subscriptions Member…" at bounding box center [385, 182] width 770 height 365
drag, startPoint x: 120, startPoint y: 30, endPoint x: 56, endPoint y: 32, distance: 63.8
click at [56, 32] on div "Users Organizations Events & Products Orders Registrations Subscriptions Member…" at bounding box center [385, 182] width 770 height 365
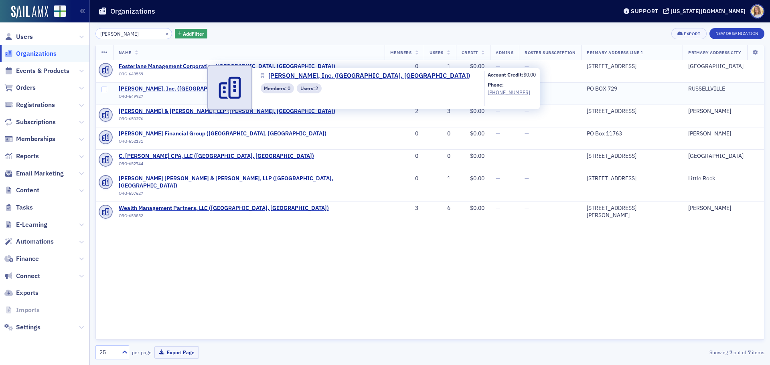
type input "[PERSON_NAME]"
click at [186, 89] on span "[PERSON_NAME], Inc. ([GEOGRAPHIC_DATA], [GEOGRAPHIC_DATA])" at bounding box center [208, 88] width 179 height 7
select select "US"
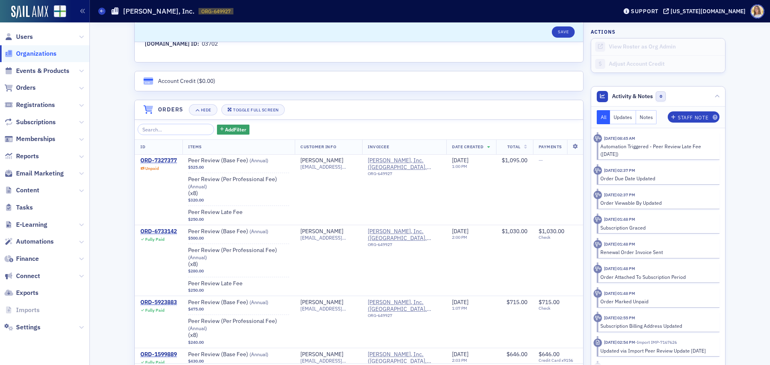
scroll to position [481, 0]
click at [165, 161] on div "ORD-7327377" at bounding box center [158, 159] width 37 height 7
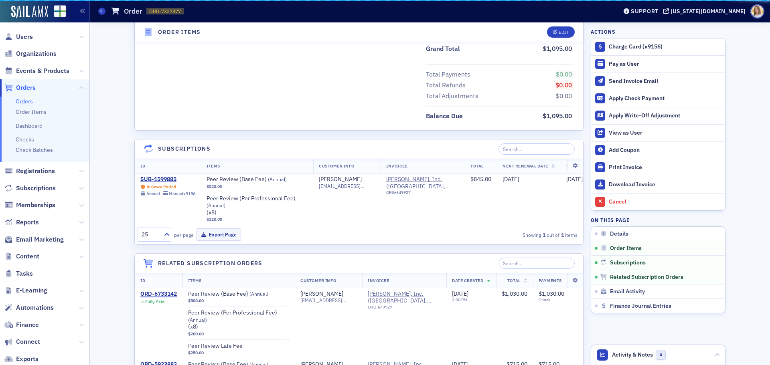
scroll to position [481, 0]
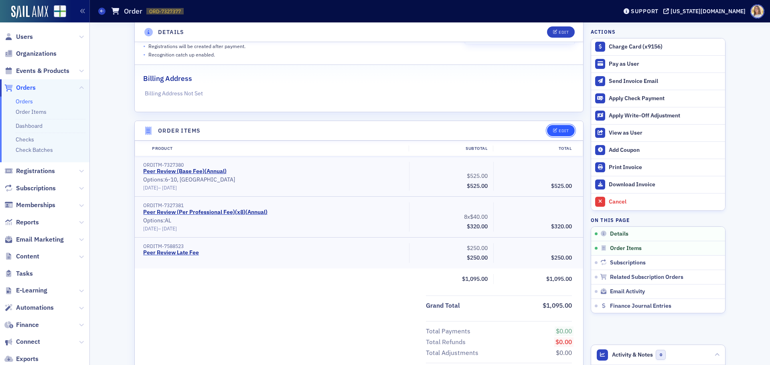
click at [559, 129] on div "Edit" at bounding box center [564, 131] width 10 height 4
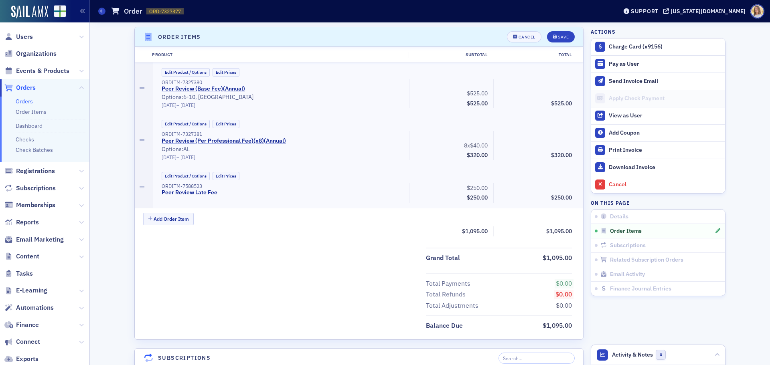
scroll to position [255, 0]
click at [234, 177] on button "Edit Prices" at bounding box center [226, 176] width 27 height 8
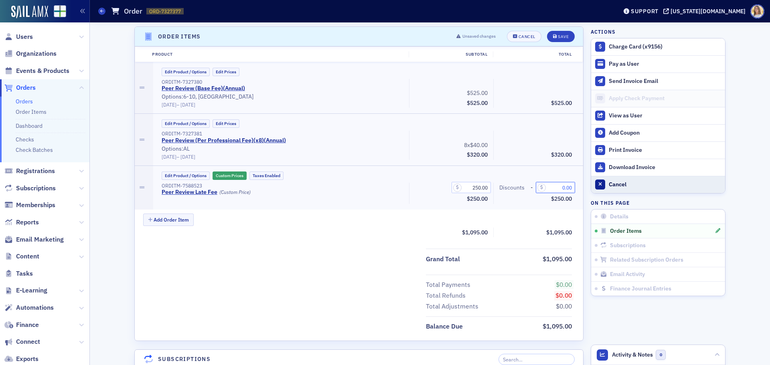
drag, startPoint x: 557, startPoint y: 186, endPoint x: 607, endPoint y: 189, distance: 49.8
click at [607, 189] on div "Details Unpaid Customer [PERSON_NAME] Invoicee [PERSON_NAME], Inc. Date Created…" at bounding box center [429, 360] width 669 height 1185
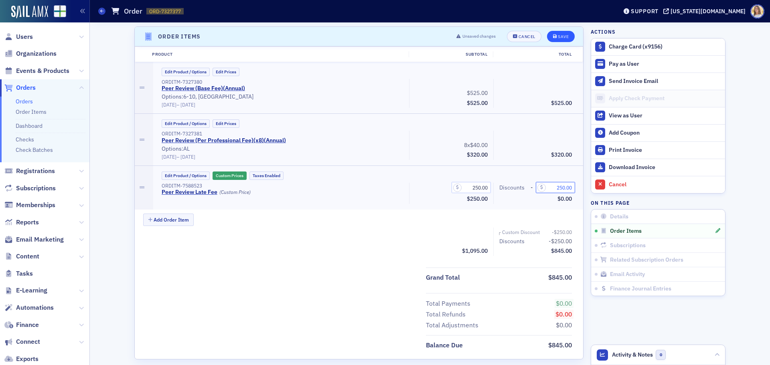
type input "250.00"
click at [554, 36] on icon "submit" at bounding box center [555, 36] width 4 height 4
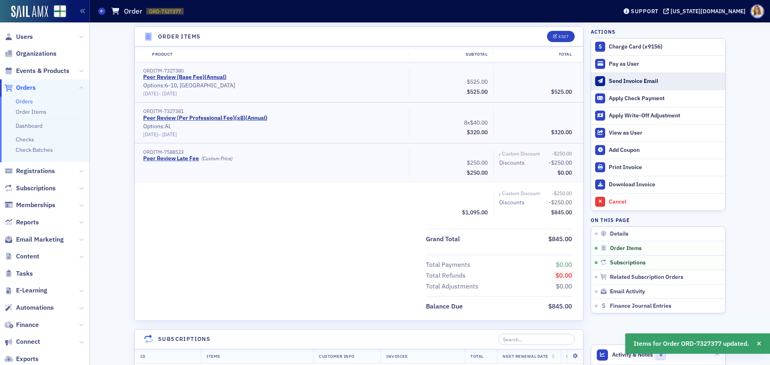
click at [633, 82] on div "Send Invoice Email" at bounding box center [665, 81] width 112 height 7
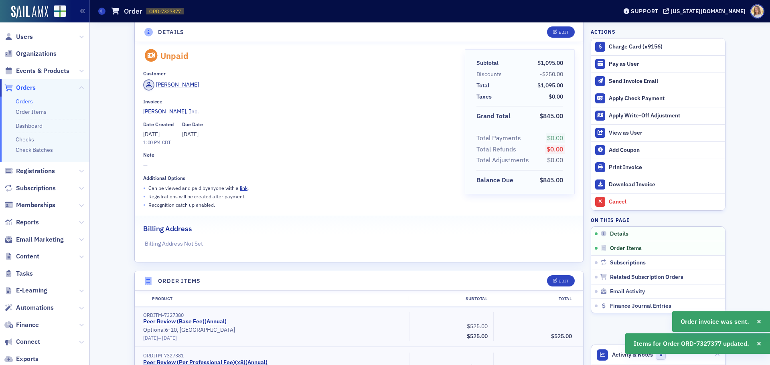
scroll to position [0, 0]
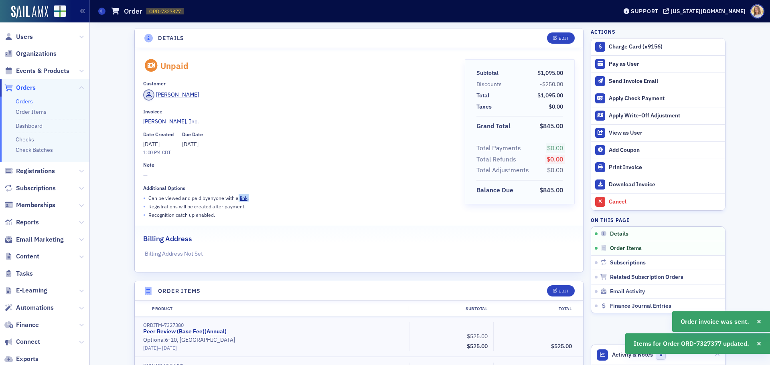
drag, startPoint x: 263, startPoint y: 199, endPoint x: 239, endPoint y: 200, distance: 23.7
click at [235, 199] on div "• Can be viewed and paid by anyone with a link ." at bounding box center [298, 198] width 310 height 8
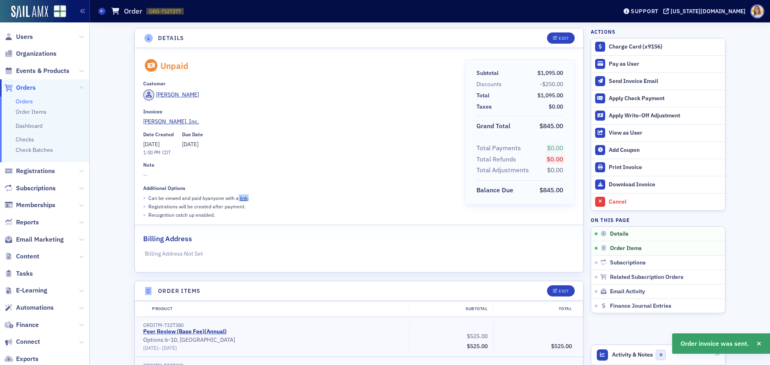
copy p "link ."
click at [286, 193] on div "Additional Options • Can be viewed and paid by anyone with a link . • Registrat…" at bounding box center [298, 202] width 310 height 34
click at [28, 38] on span "Users" at bounding box center [24, 36] width 17 height 9
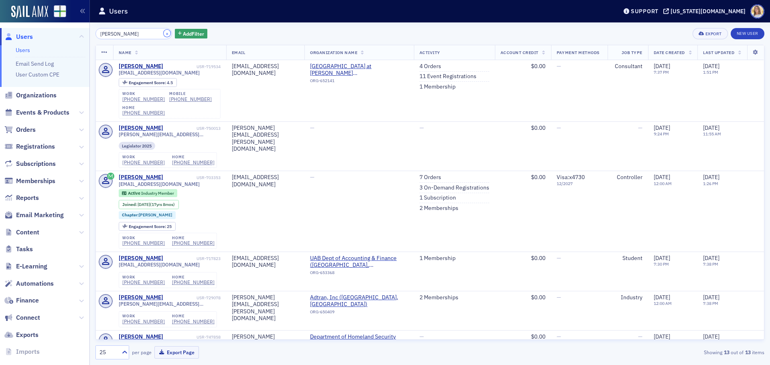
click at [164, 32] on button "×" at bounding box center [167, 33] width 7 height 7
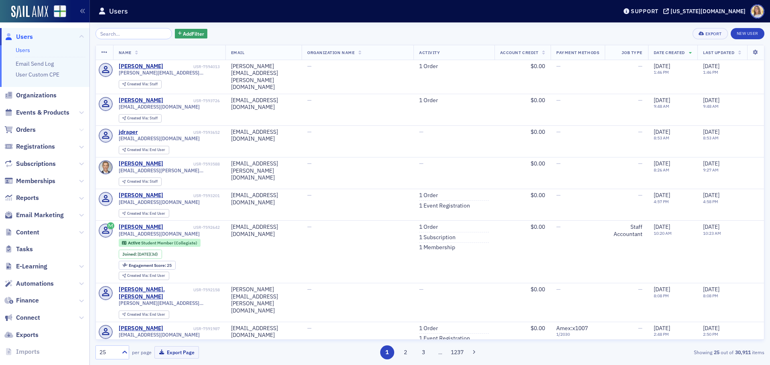
click at [79, 129] on icon at bounding box center [81, 130] width 5 height 5
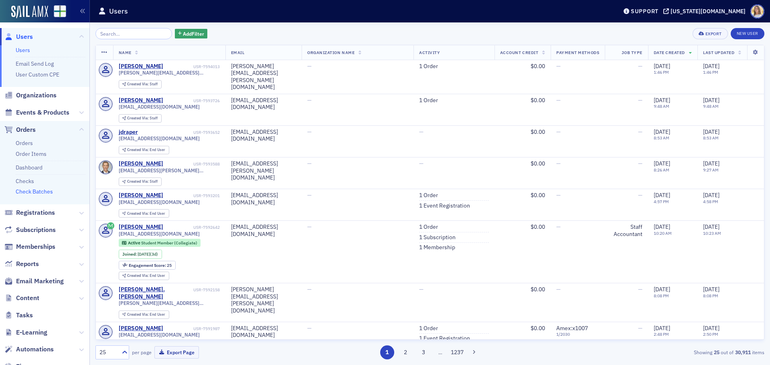
click at [51, 192] on link "Check Batches" at bounding box center [34, 191] width 37 height 7
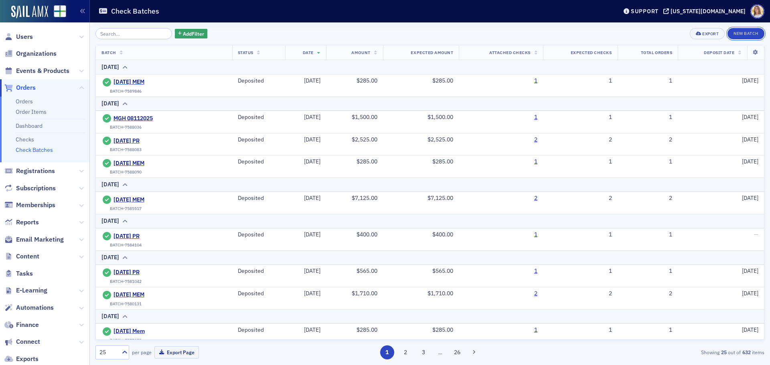
click at [741, 32] on button "New Batch" at bounding box center [746, 33] width 37 height 11
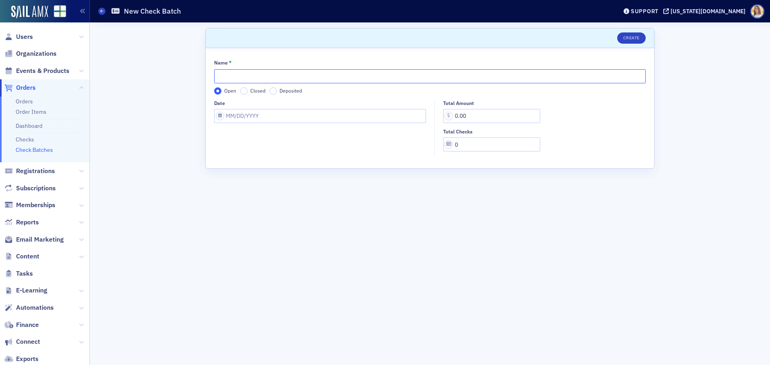
click at [262, 75] on input "Name *" at bounding box center [430, 76] width 432 height 14
type input "[DATE] MEM"
select select "7"
select select "2025"
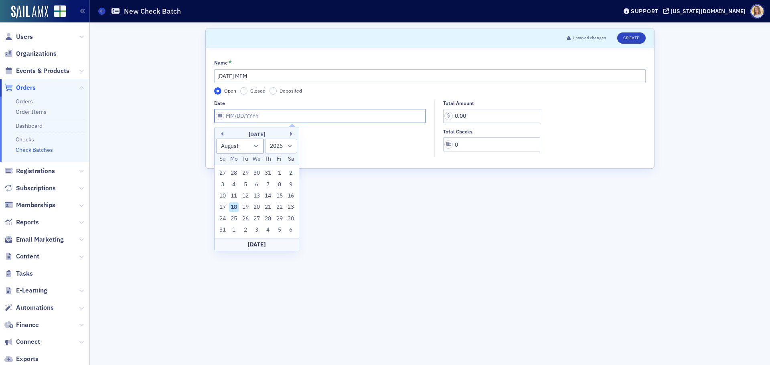
click at [264, 112] on input "Date" at bounding box center [320, 116] width 212 height 14
click at [235, 206] on div "18" at bounding box center [234, 208] width 10 height 10
type input "[DATE]"
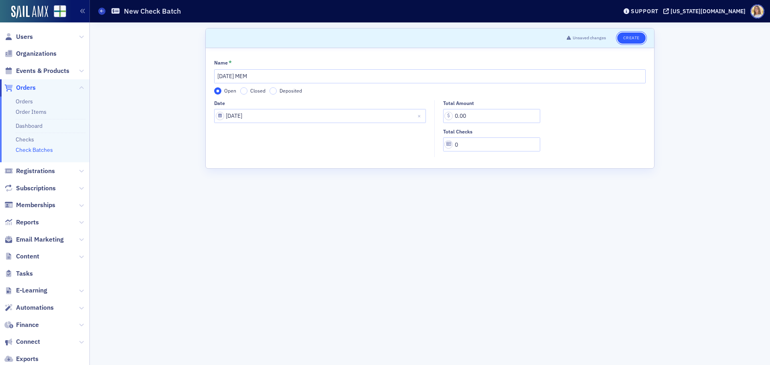
click at [630, 39] on button "Create" at bounding box center [631, 37] width 28 height 11
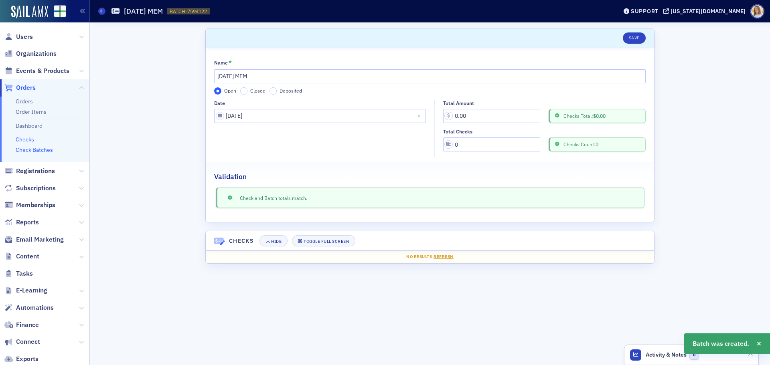
click at [26, 138] on link "Checks" at bounding box center [25, 139] width 18 height 7
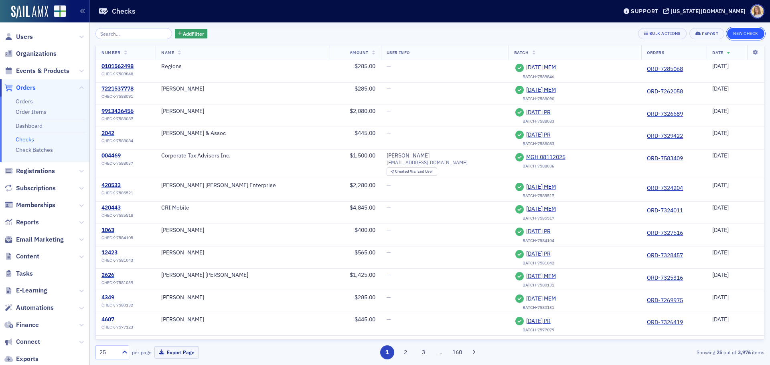
click at [745, 32] on button "New Check" at bounding box center [745, 33] width 37 height 11
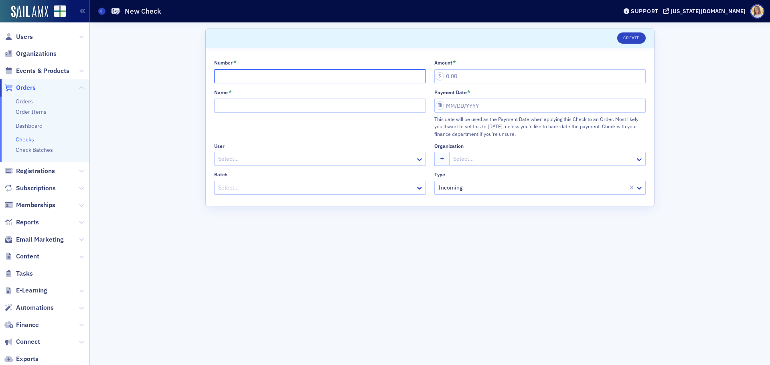
click at [226, 71] on input "Number *" at bounding box center [320, 76] width 212 height 14
type input "6533"
type input "445.00"
type input "[PERSON_NAME]"
select select "7"
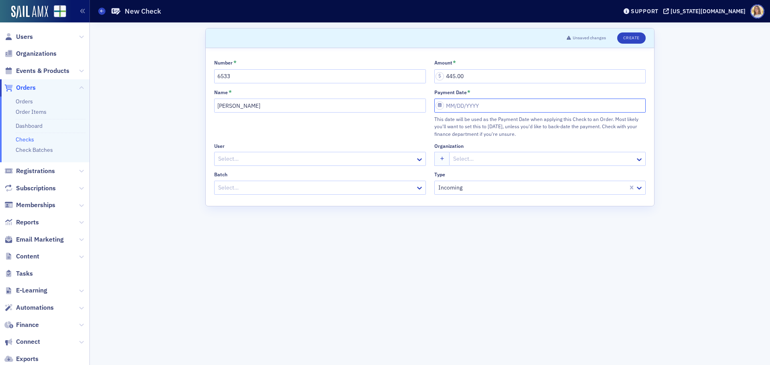
select select "2025"
drag, startPoint x: 453, startPoint y: 196, endPoint x: 388, endPoint y: 190, distance: 65.7
click at [453, 196] on div "18" at bounding box center [454, 197] width 10 height 10
type input "[DATE]"
click at [369, 187] on div at bounding box center [307, 188] width 181 height 10
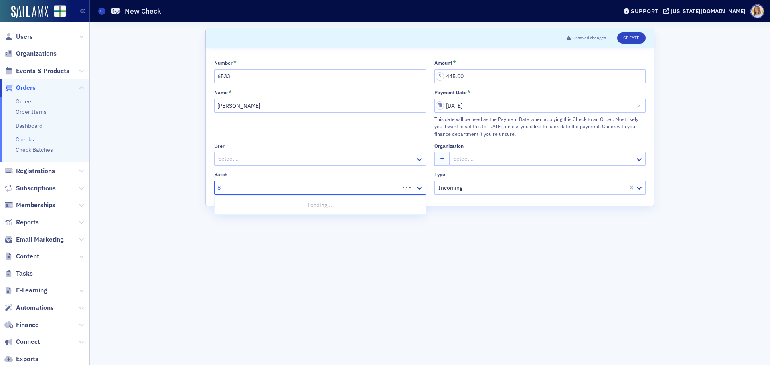
type input "8-"
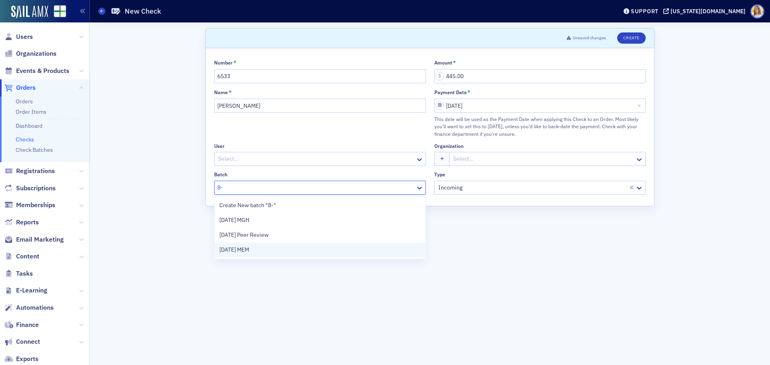
click at [300, 251] on div "[DATE] MEM" at bounding box center [319, 250] width 201 height 8
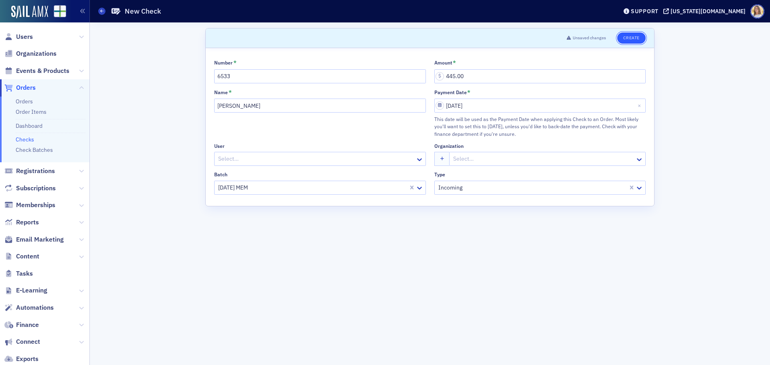
click at [633, 35] on button "Create" at bounding box center [631, 37] width 28 height 11
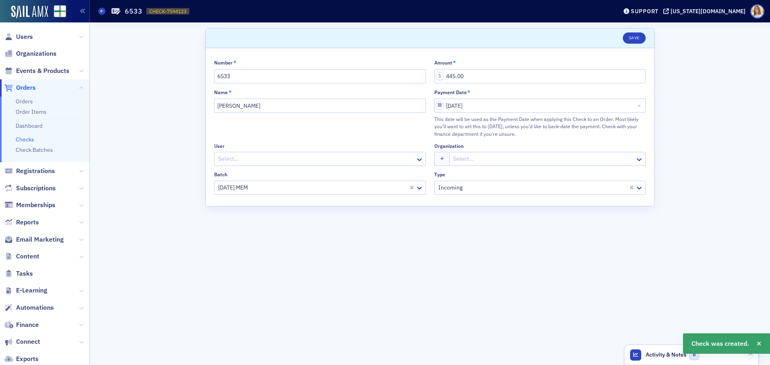
click at [161, 12] on span "CHECK-7594123" at bounding box center [167, 11] width 37 height 7
copy span "CHECK-7594123 7594123"
click at [34, 87] on span "Orders" at bounding box center [26, 87] width 20 height 9
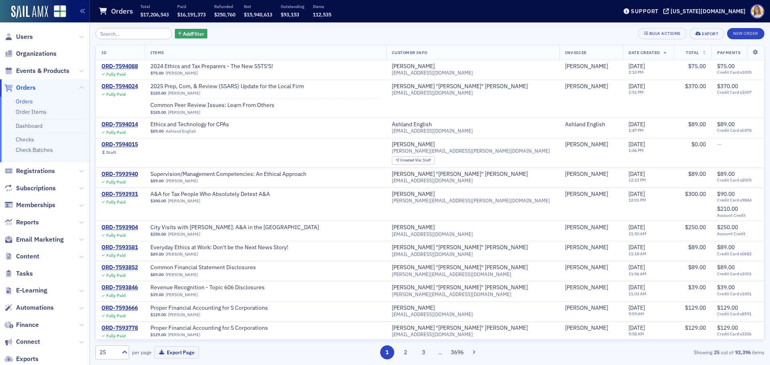
click at [117, 34] on input "search" at bounding box center [133, 33] width 77 height 11
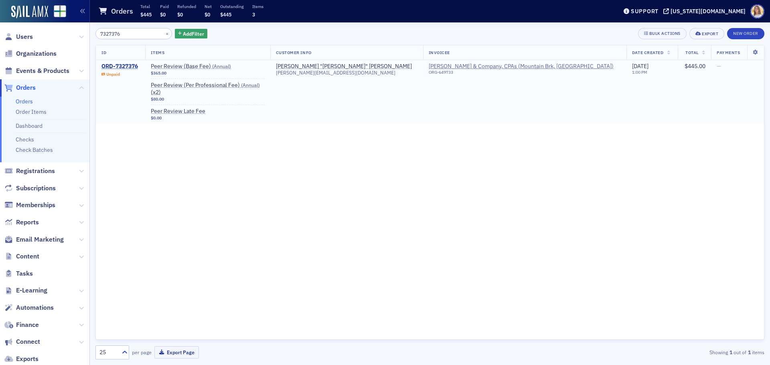
type input "7327376"
click at [126, 63] on div "ORD-7327376" at bounding box center [119, 66] width 37 height 7
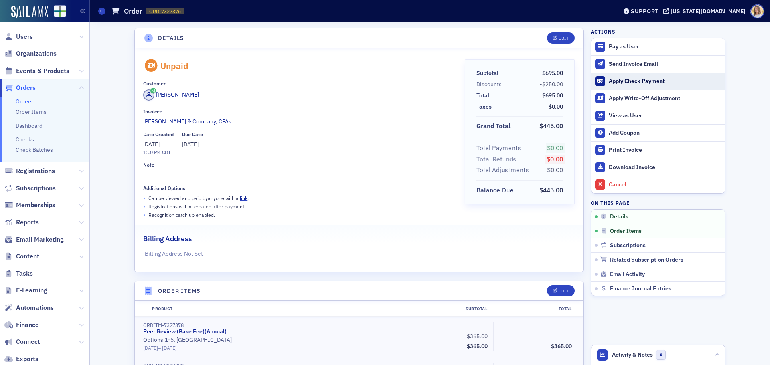
click at [636, 79] on div "Apply Check Payment" at bounding box center [665, 81] width 112 height 7
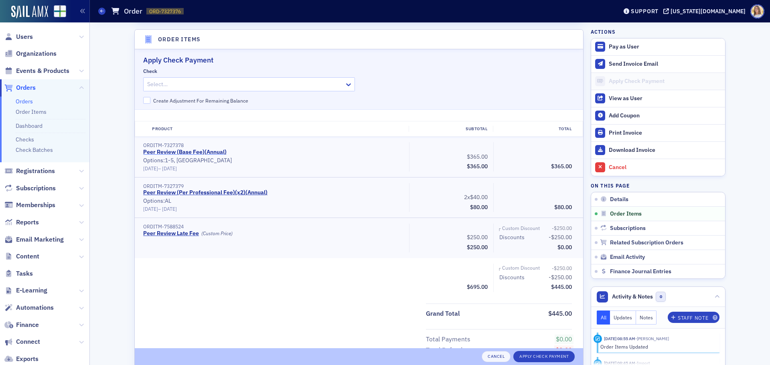
scroll to position [255, 0]
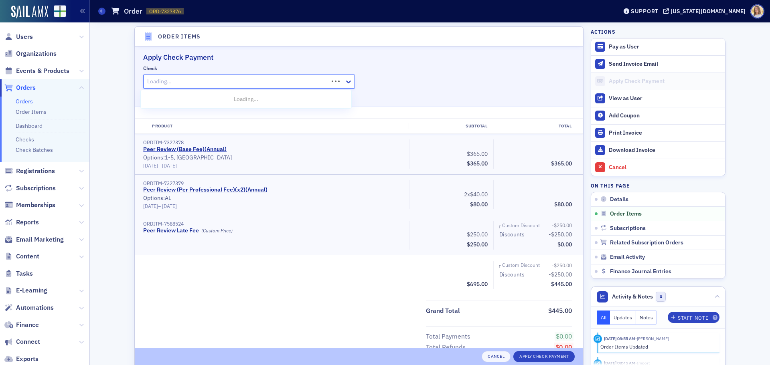
click at [179, 82] on div at bounding box center [236, 82] width 181 height 10
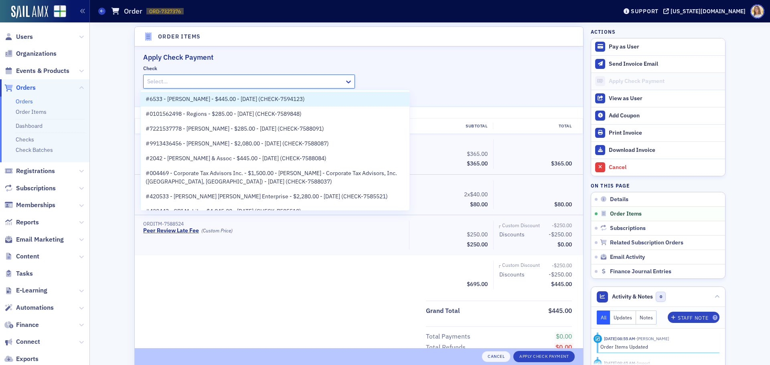
paste input "CHECK-7594123"
type input "CHECK-7594123"
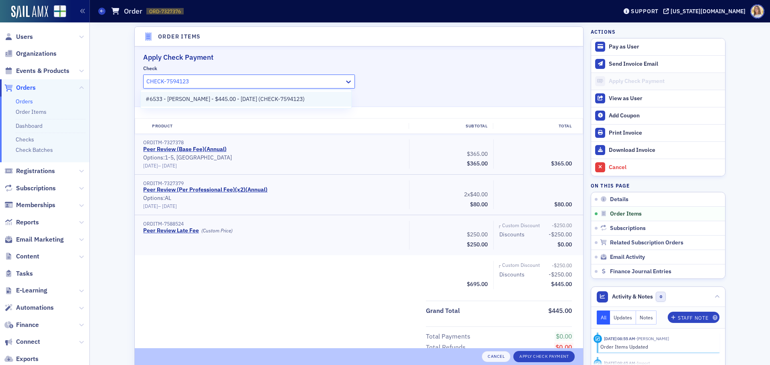
click at [223, 99] on span "#6533 - [PERSON_NAME] - $445.00 - [DATE] (CHECK-7594123)" at bounding box center [225, 99] width 159 height 8
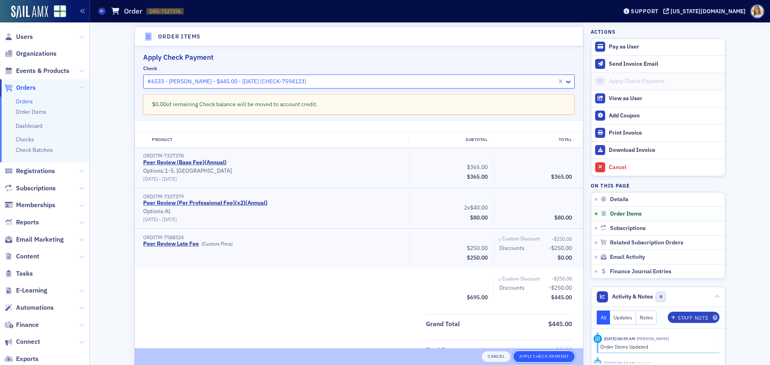
click at [547, 355] on button "Apply Check Payment" at bounding box center [543, 356] width 61 height 11
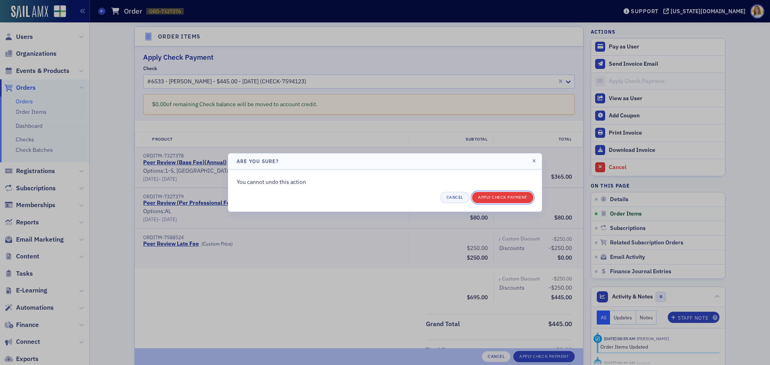
click at [497, 197] on button "Apply Check Payment" at bounding box center [502, 197] width 61 height 11
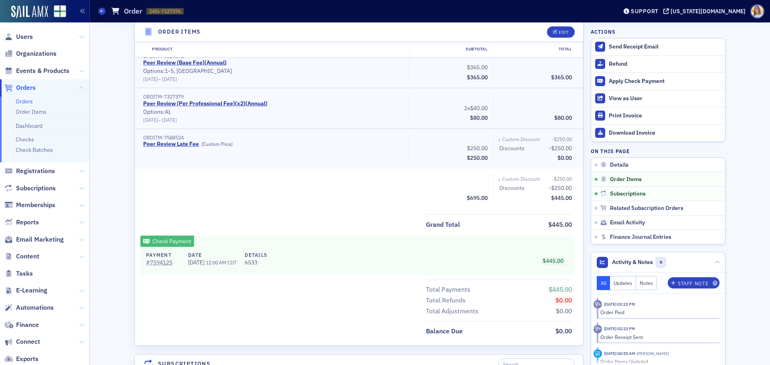
scroll to position [281, 0]
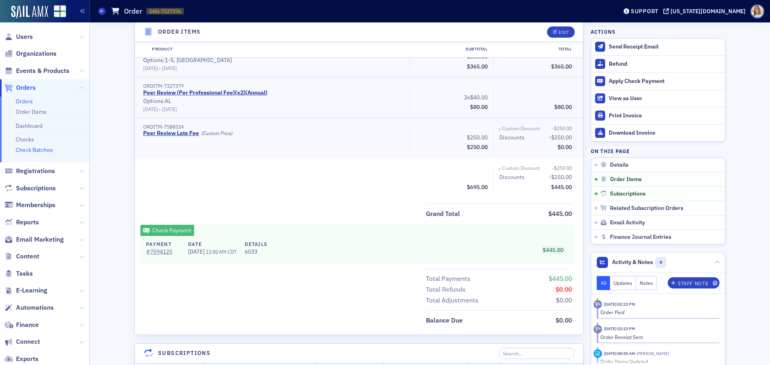
click at [47, 149] on link "Check Batches" at bounding box center [34, 149] width 37 height 7
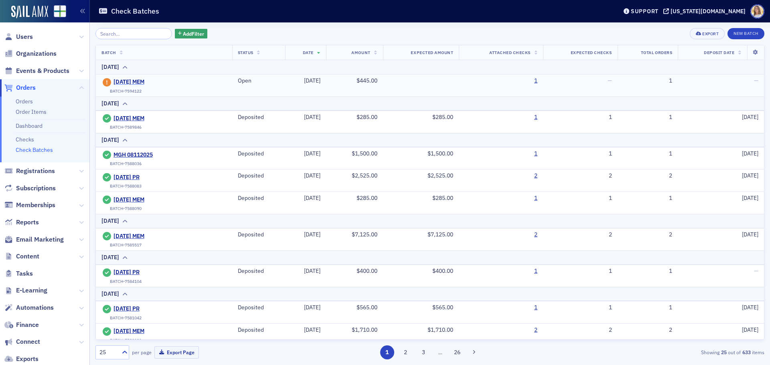
click at [128, 83] on span "[DATE] MEM" at bounding box center [150, 82] width 73 height 7
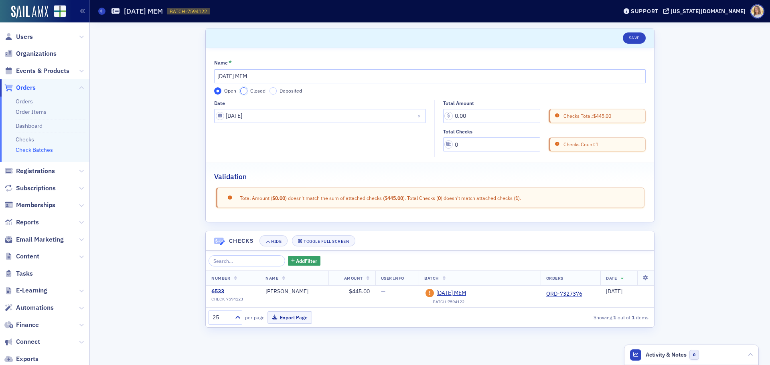
click at [244, 90] on input "Closed" at bounding box center [243, 90] width 7 height 7
drag, startPoint x: 470, startPoint y: 115, endPoint x: 410, endPoint y: 115, distance: 59.4
click at [410, 115] on div "Date [DATE] Total Amount 0.00 Checks Total: $445.00 Total Checks 0 Checks Count…" at bounding box center [430, 128] width 432 height 57
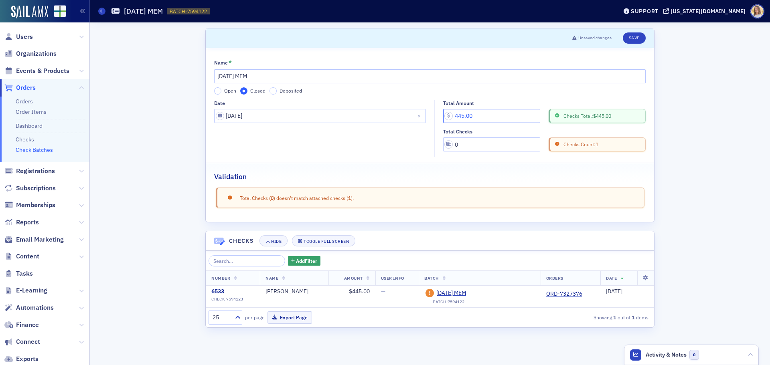
type input "445.00"
drag, startPoint x: 485, startPoint y: 146, endPoint x: 395, endPoint y: 144, distance: 89.9
click at [395, 144] on div "Date [DATE] Total Amount 445.00 Checks Total: $445.00 Total Checks 0 Checks Cou…" at bounding box center [430, 128] width 432 height 57
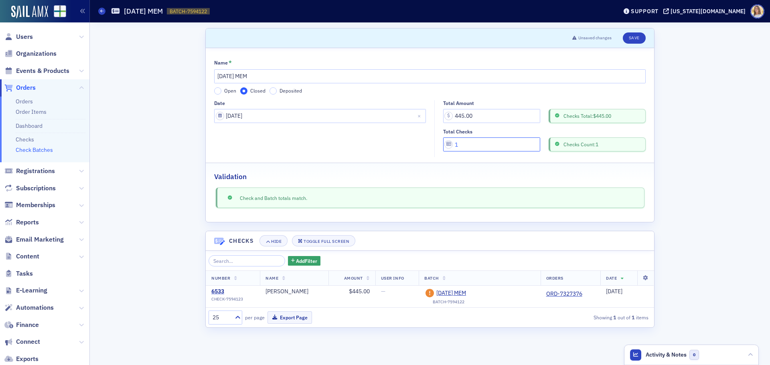
type input "1"
click at [639, 45] on header "Unsaved changes Save" at bounding box center [430, 38] width 448 height 20
click at [636, 41] on button "Save" at bounding box center [634, 37] width 23 height 11
click at [290, 318] on button "Export Page" at bounding box center [290, 318] width 45 height 12
